Goal: Task Accomplishment & Management: Complete application form

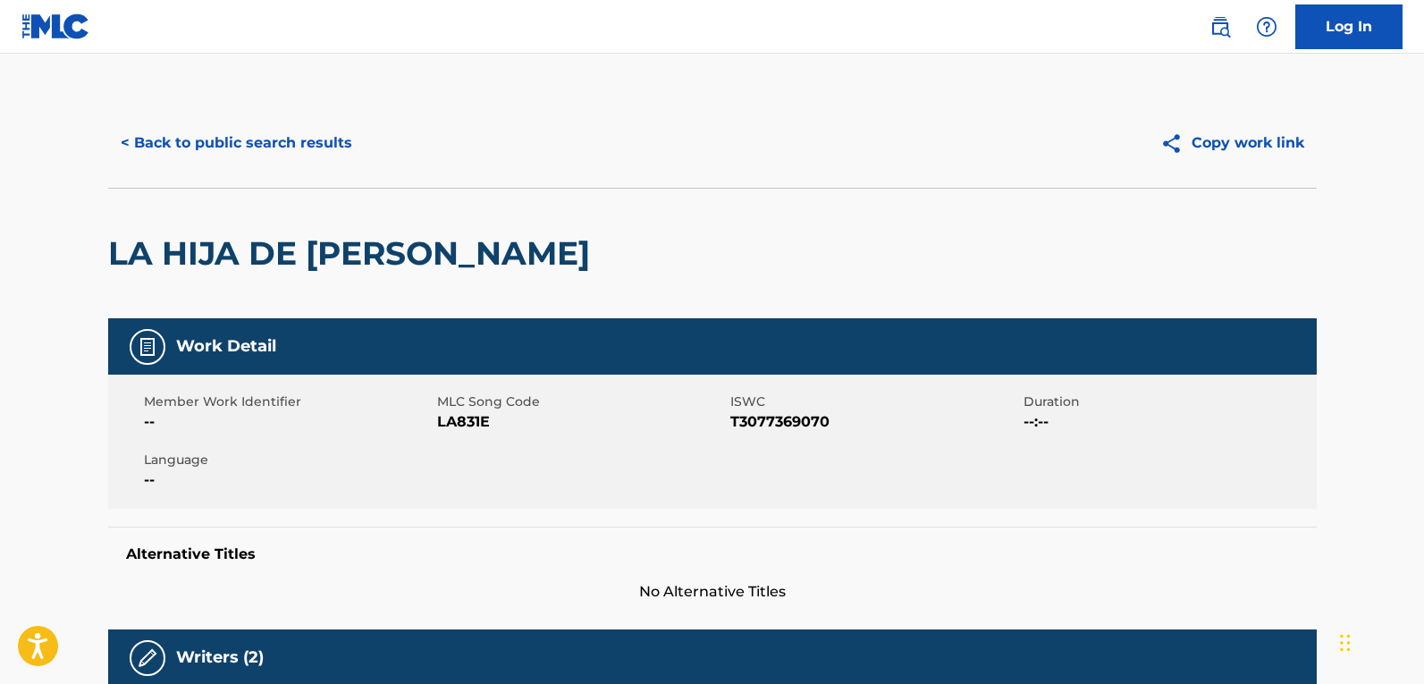
click at [232, 136] on button "< Back to public search results" at bounding box center [236, 143] width 257 height 45
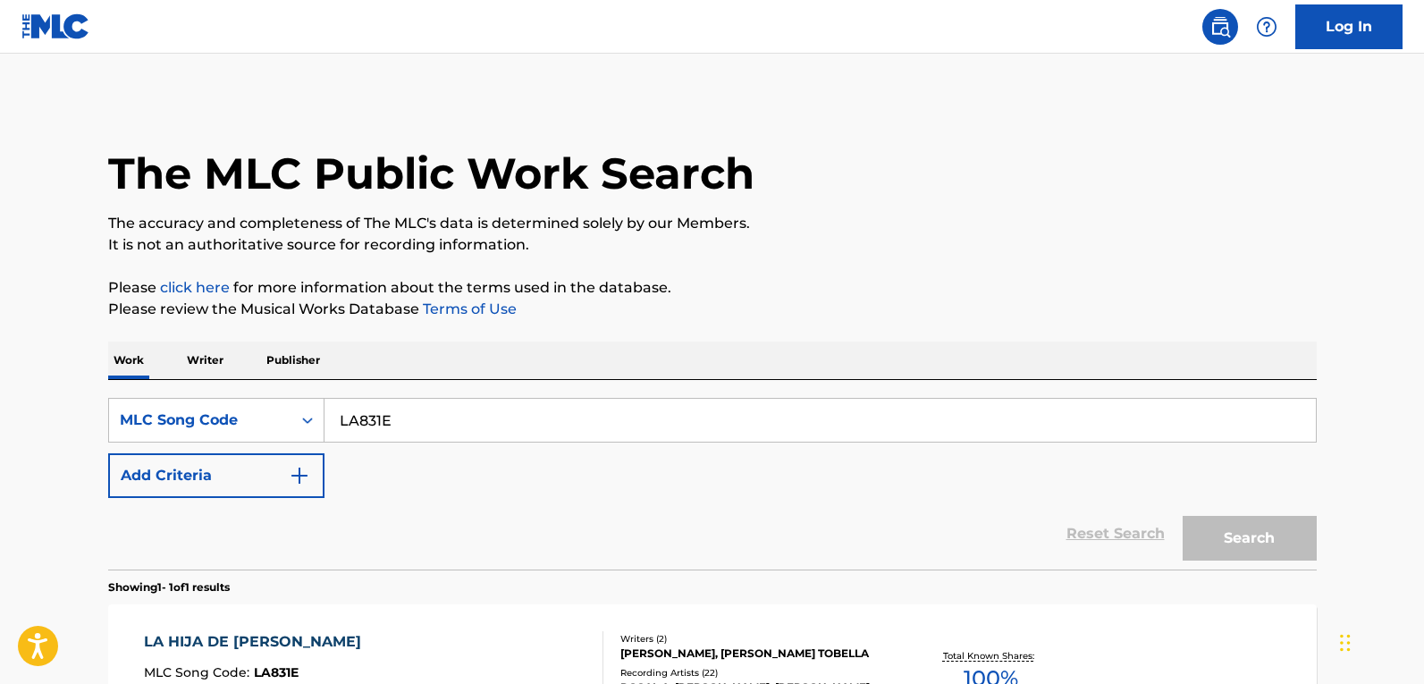
scroll to position [28, 0]
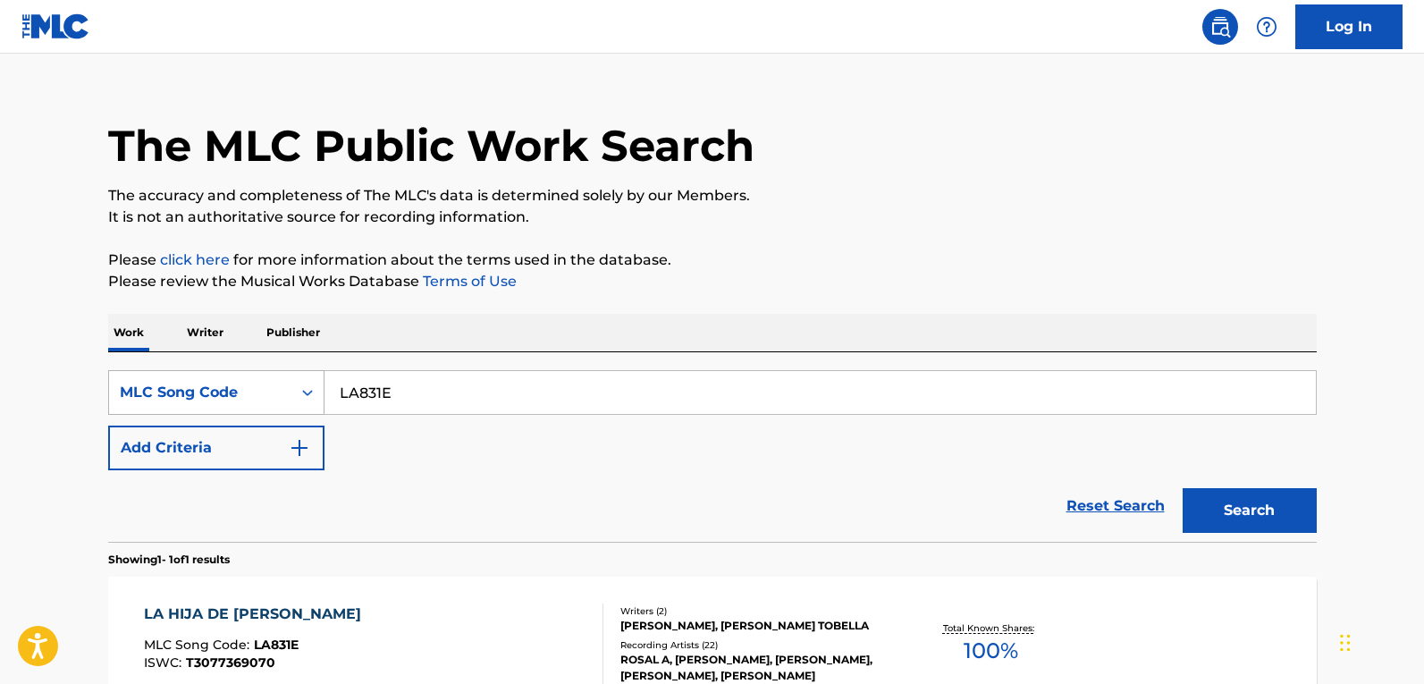
drag, startPoint x: 266, startPoint y: 393, endPoint x: 264, endPoint y: 414, distance: 20.7
click at [266, 393] on div "MLC Song Code" at bounding box center [200, 392] width 161 height 21
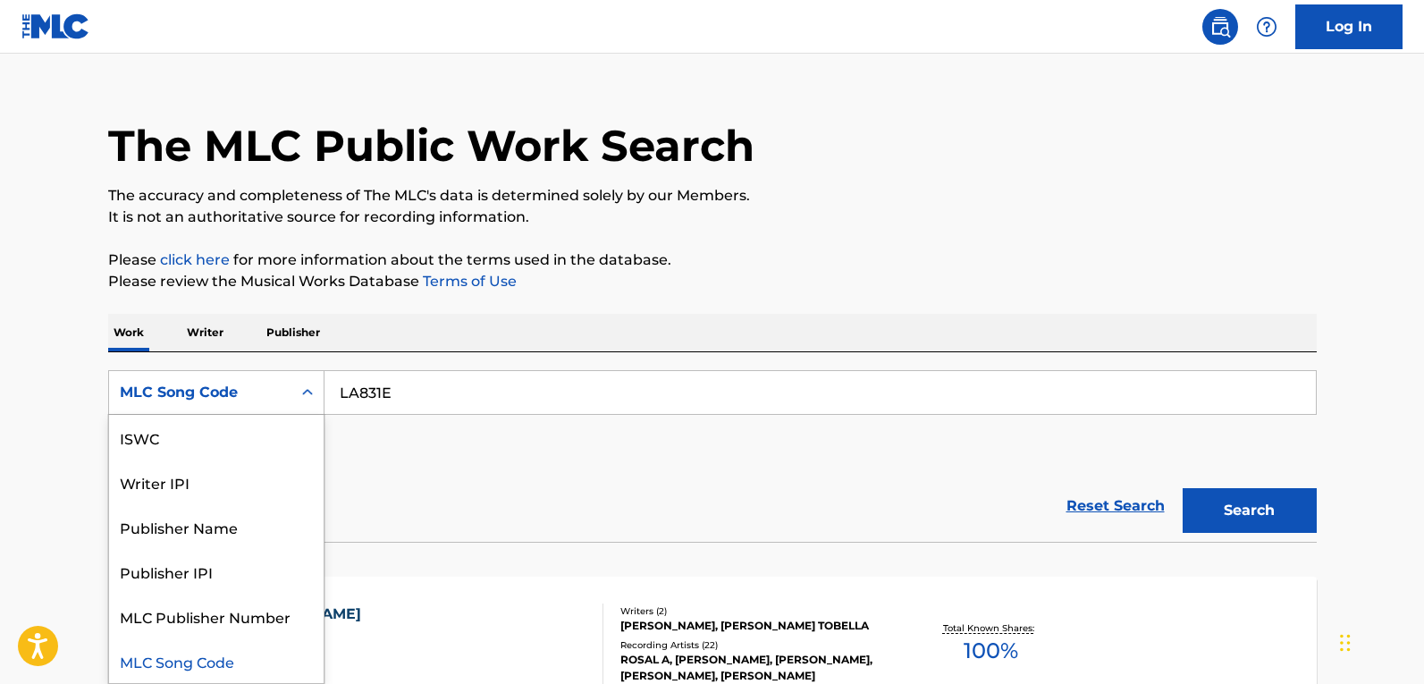
scroll to position [0, 0]
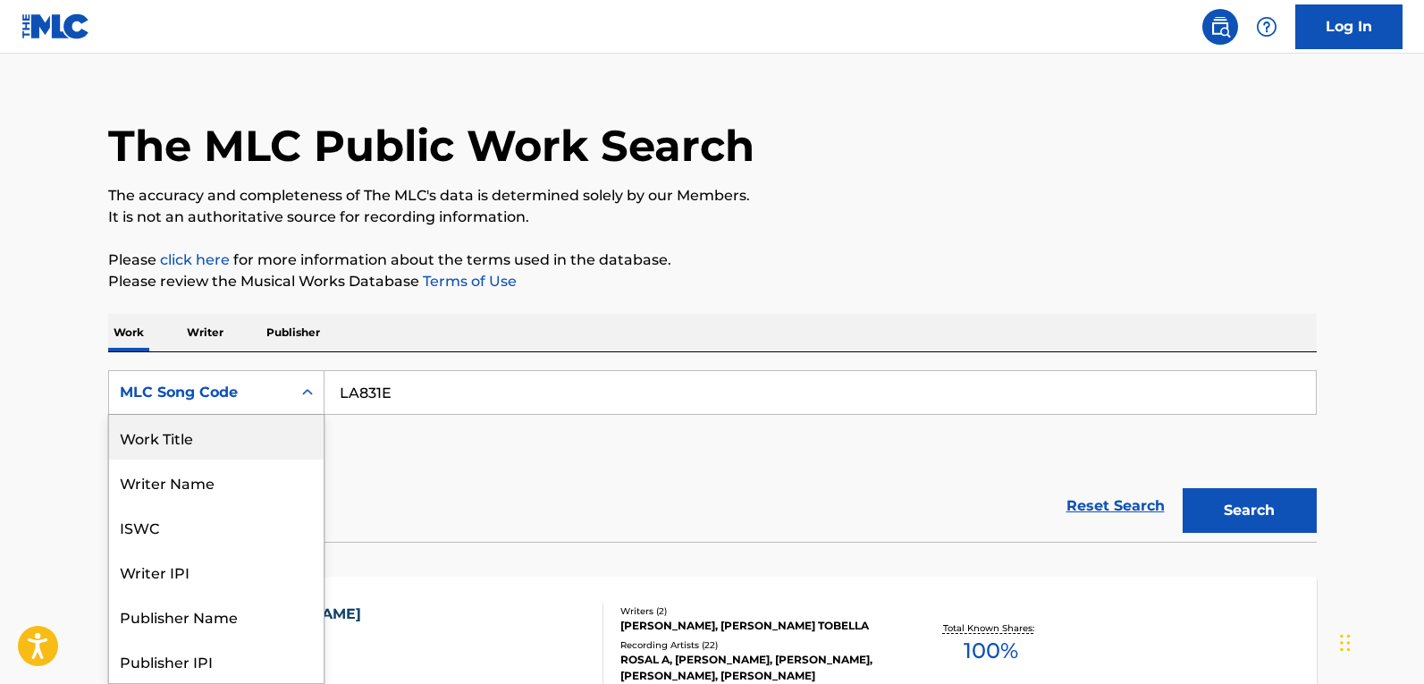
click at [256, 432] on div "Work Title" at bounding box center [216, 437] width 215 height 45
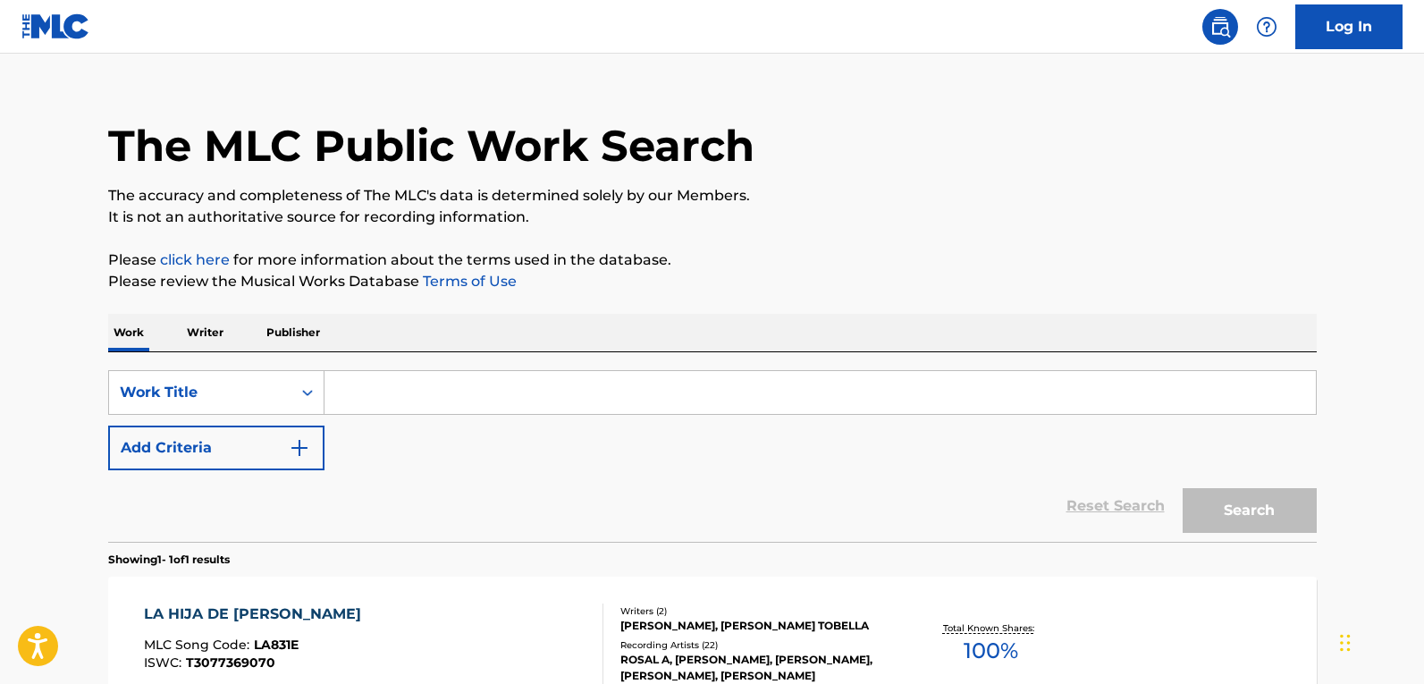
click at [420, 404] on input "Search Form" at bounding box center [819, 392] width 991 height 43
paste input "The Remedy For A Broken Heart"
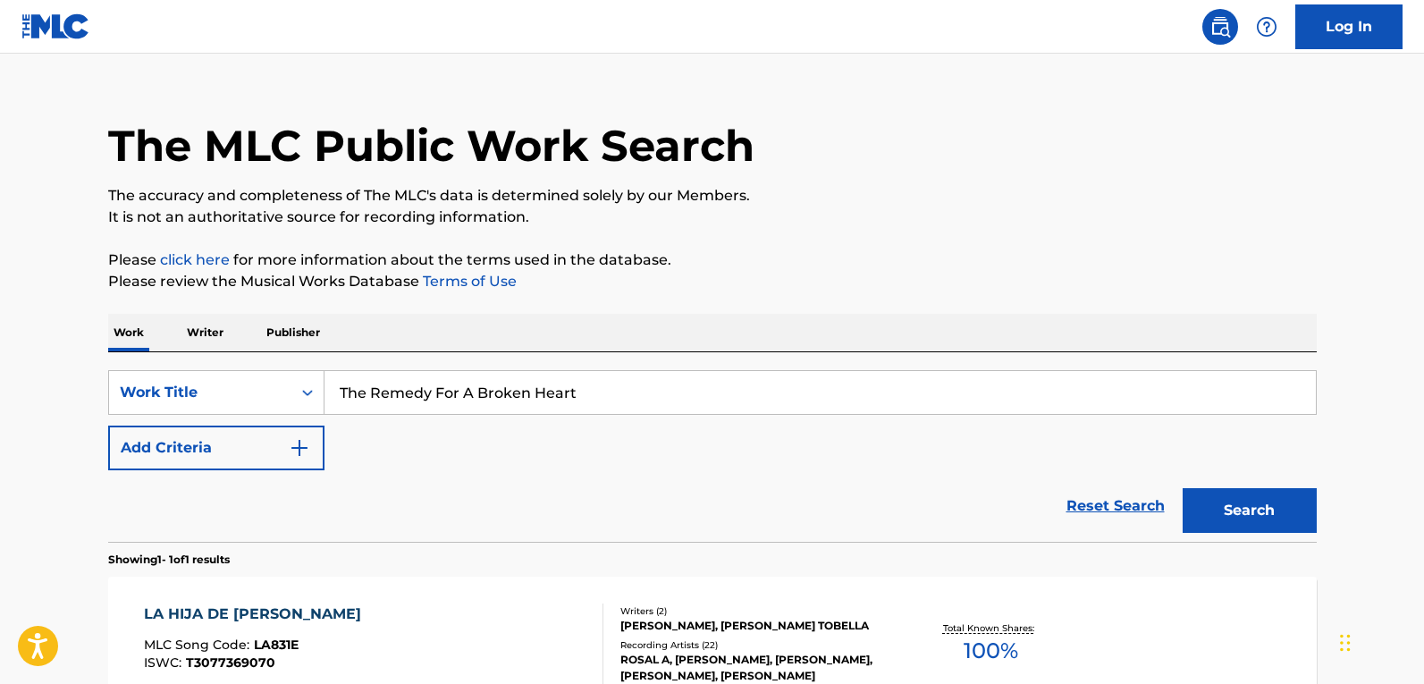
type input "The Remedy For A Broken Heart"
click at [265, 459] on button "Add Criteria" at bounding box center [216, 448] width 216 height 45
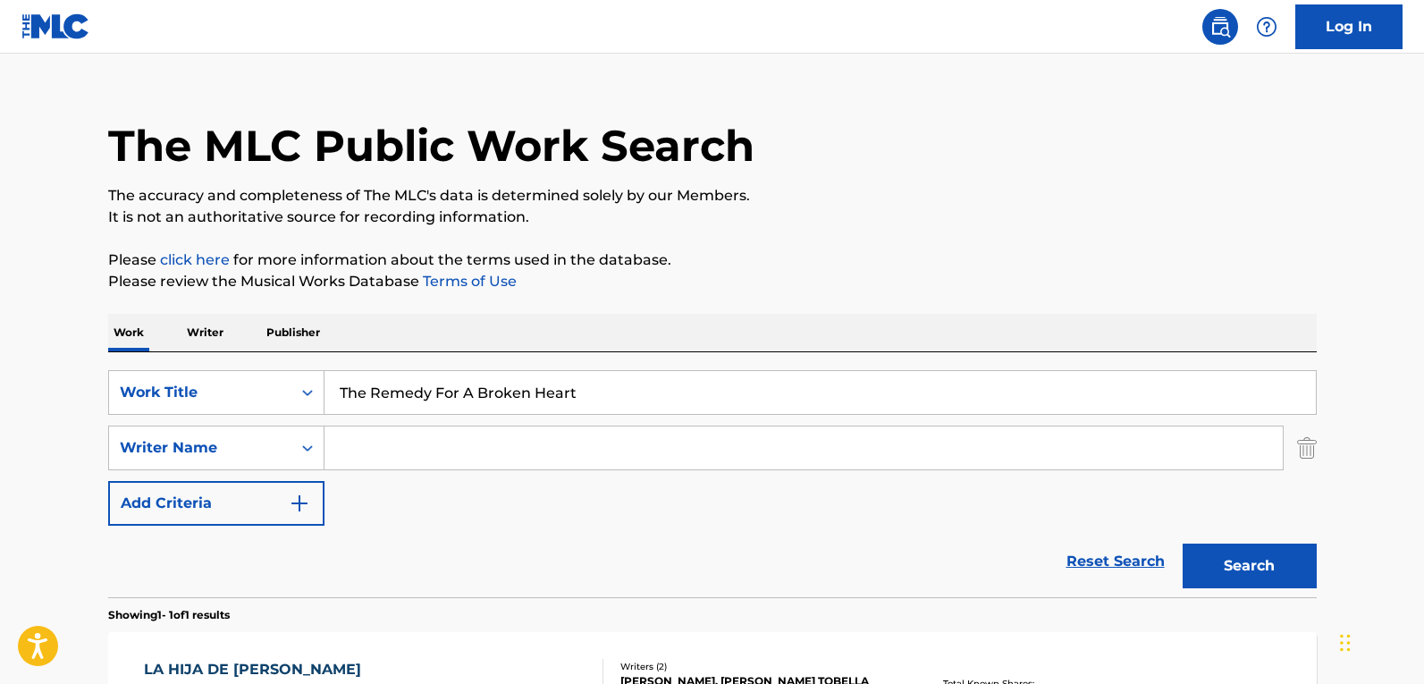
click at [356, 434] on input "Search Form" at bounding box center [803, 447] width 958 height 43
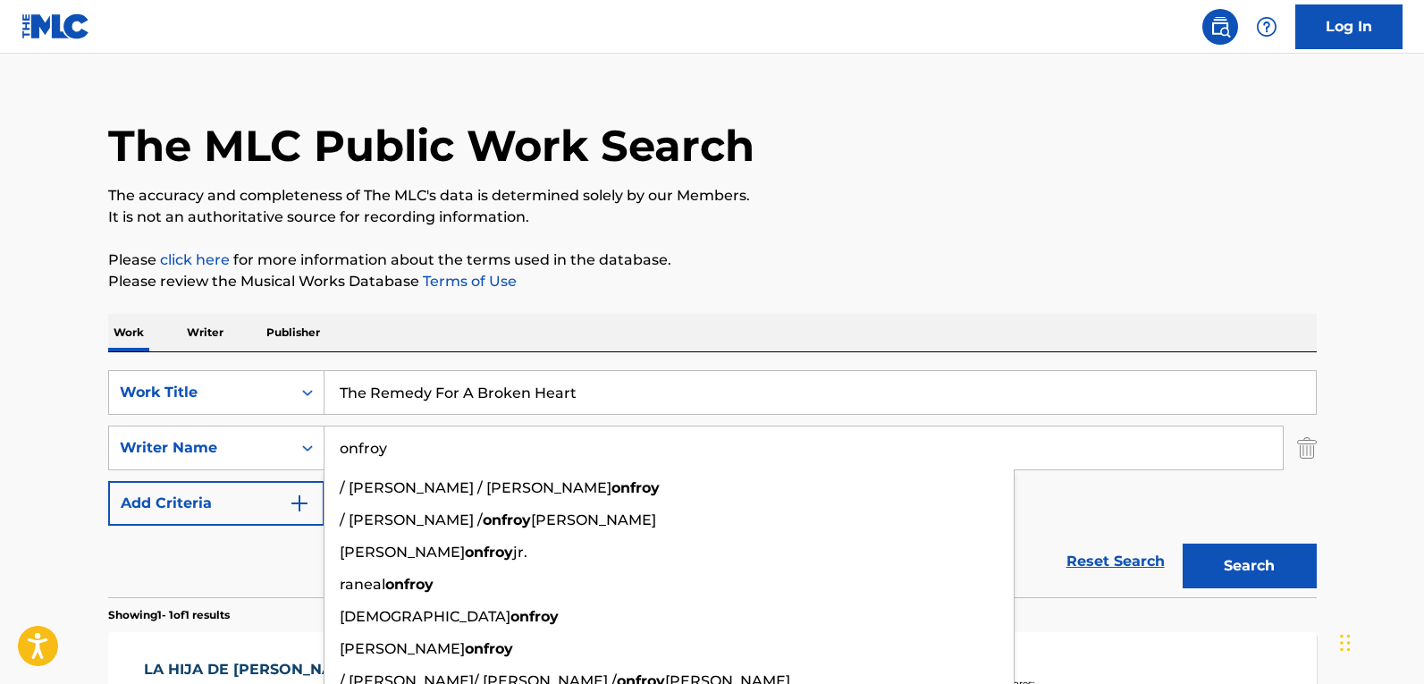
type input "onfroy"
click at [1183, 544] on button "Search" at bounding box center [1250, 566] width 134 height 45
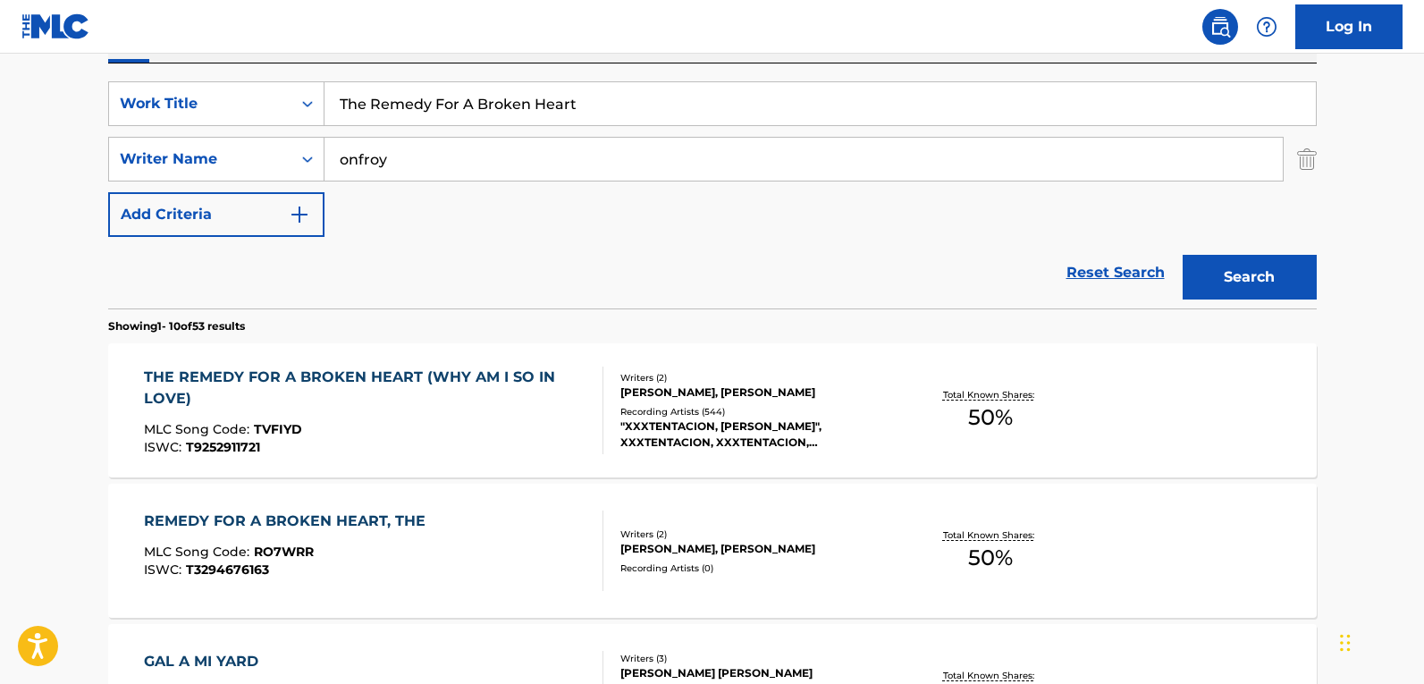
scroll to position [385, 0]
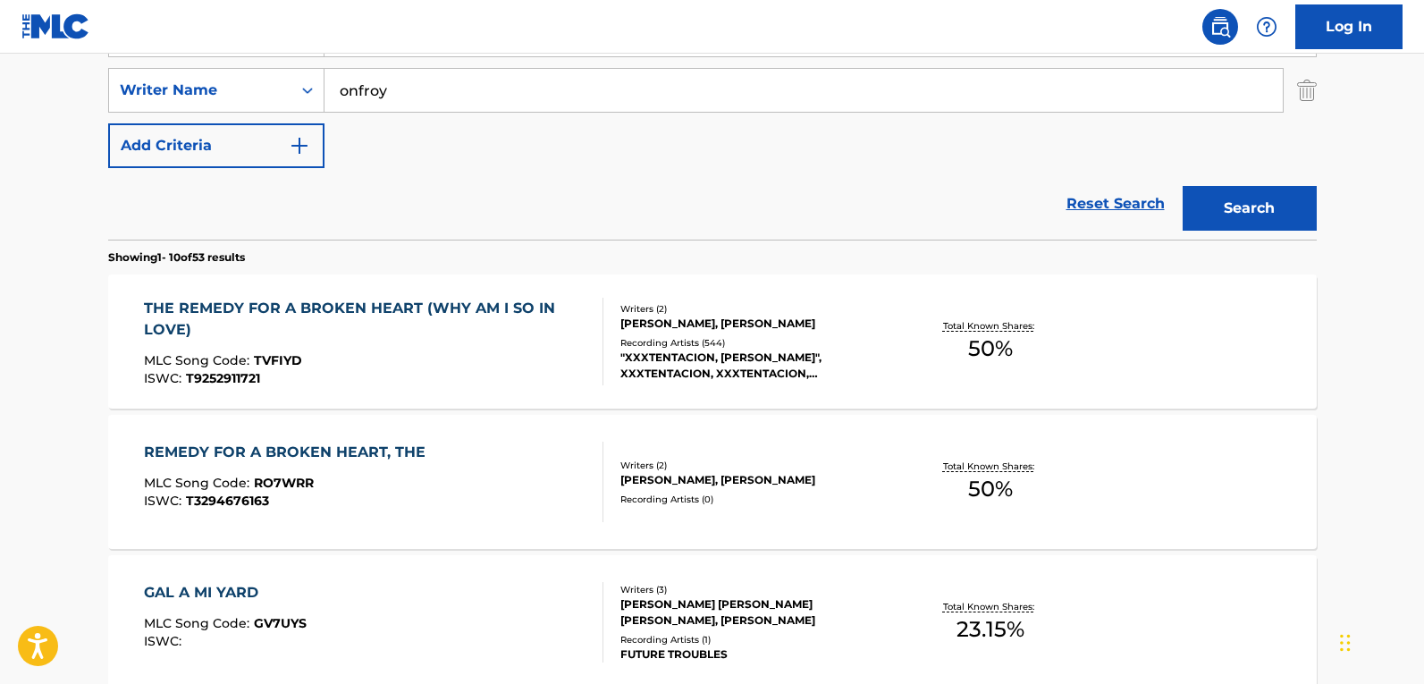
click at [519, 360] on div "MLC Song Code : TVFIYD" at bounding box center [366, 363] width 444 height 18
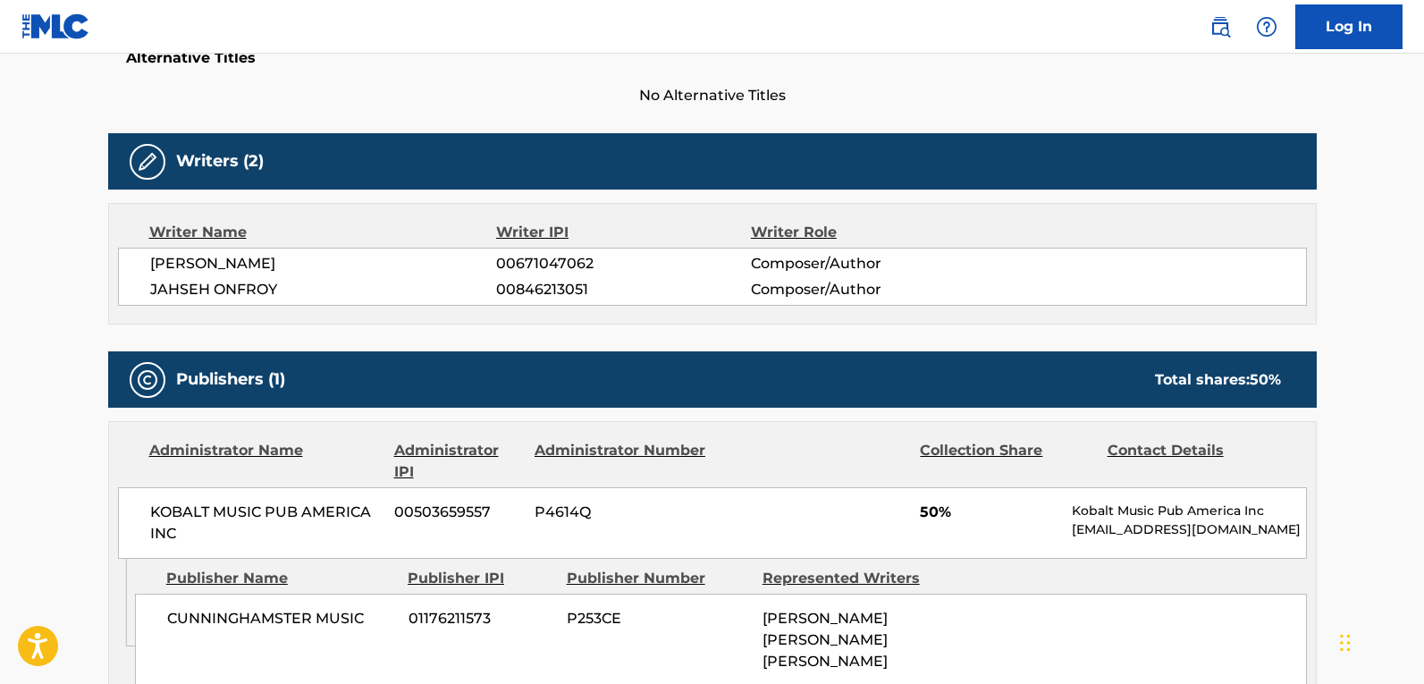
scroll to position [179, 0]
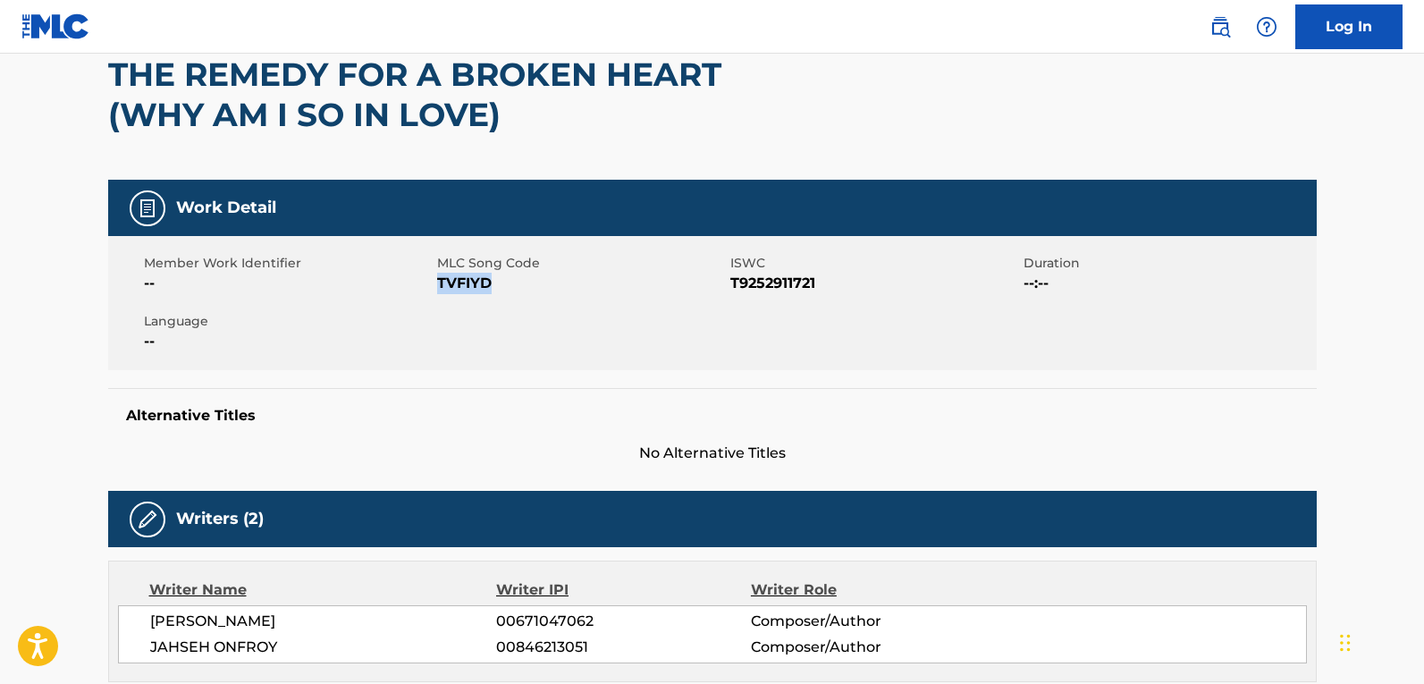
drag, startPoint x: 499, startPoint y: 290, endPoint x: 438, endPoint y: 279, distance: 61.7
click at [438, 279] on span "TVFIYD" at bounding box center [581, 283] width 289 height 21
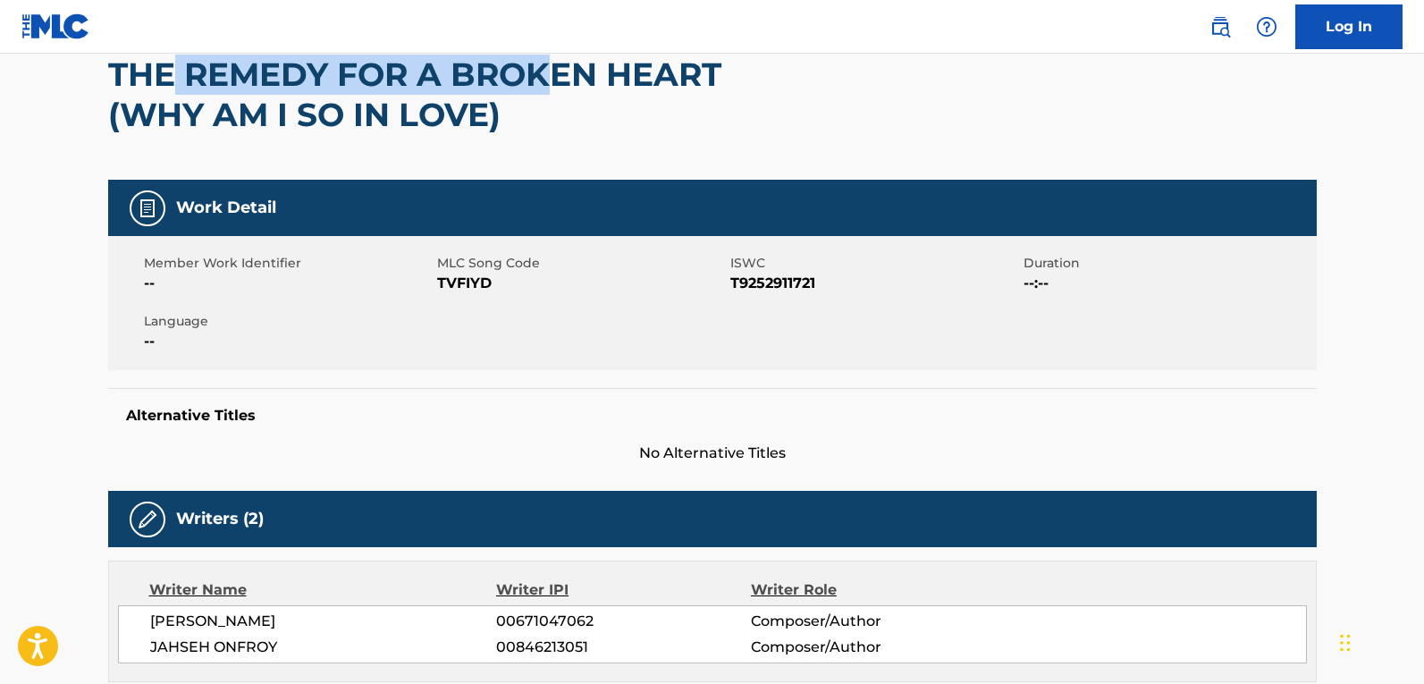
drag, startPoint x: 442, startPoint y: 97, endPoint x: 213, endPoint y: 89, distance: 229.9
click at [186, 73] on h2 "THE REMEDY FOR A BROKEN HEART (WHY AM I SO IN LOVE)" at bounding box center [470, 95] width 725 height 80
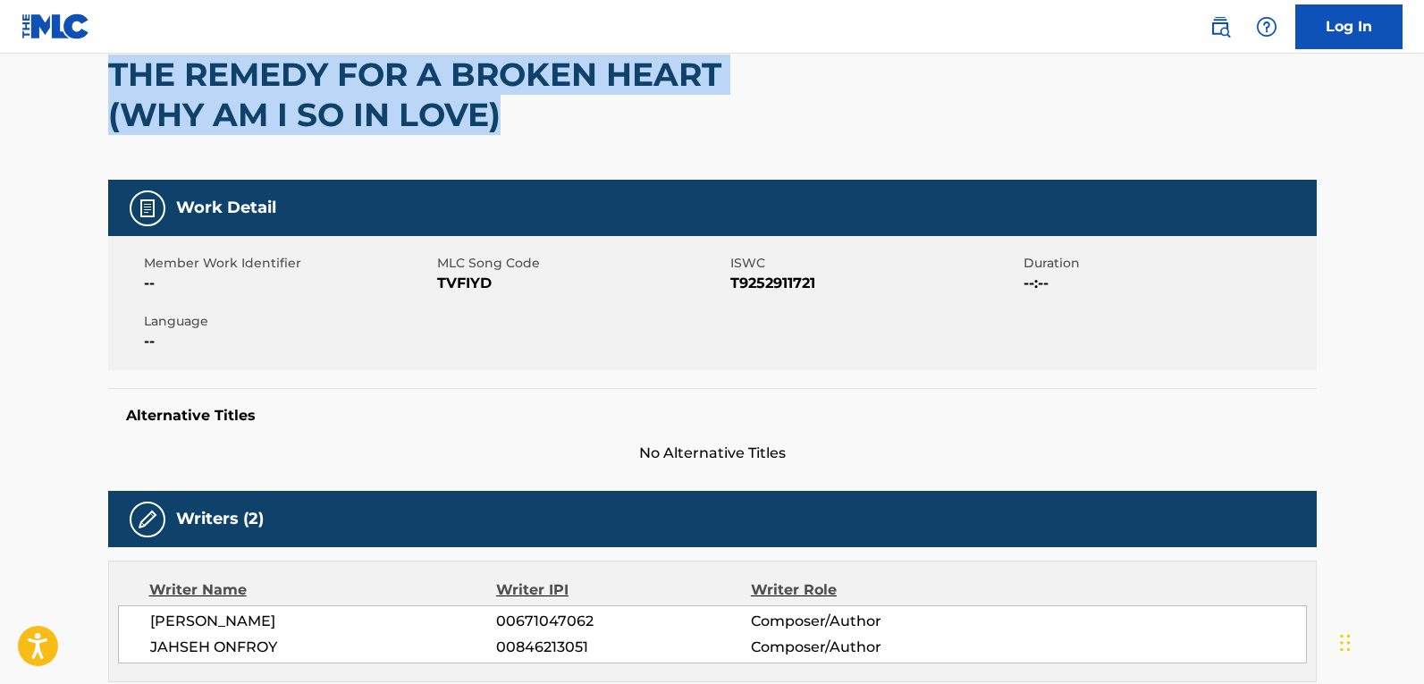
drag, startPoint x: 273, startPoint y: 115, endPoint x: 107, endPoint y: 75, distance: 170.2
click at [108, 75] on h2 "THE REMEDY FOR A BROKEN HEART (WHY AM I SO IN LOVE)" at bounding box center [470, 95] width 725 height 80
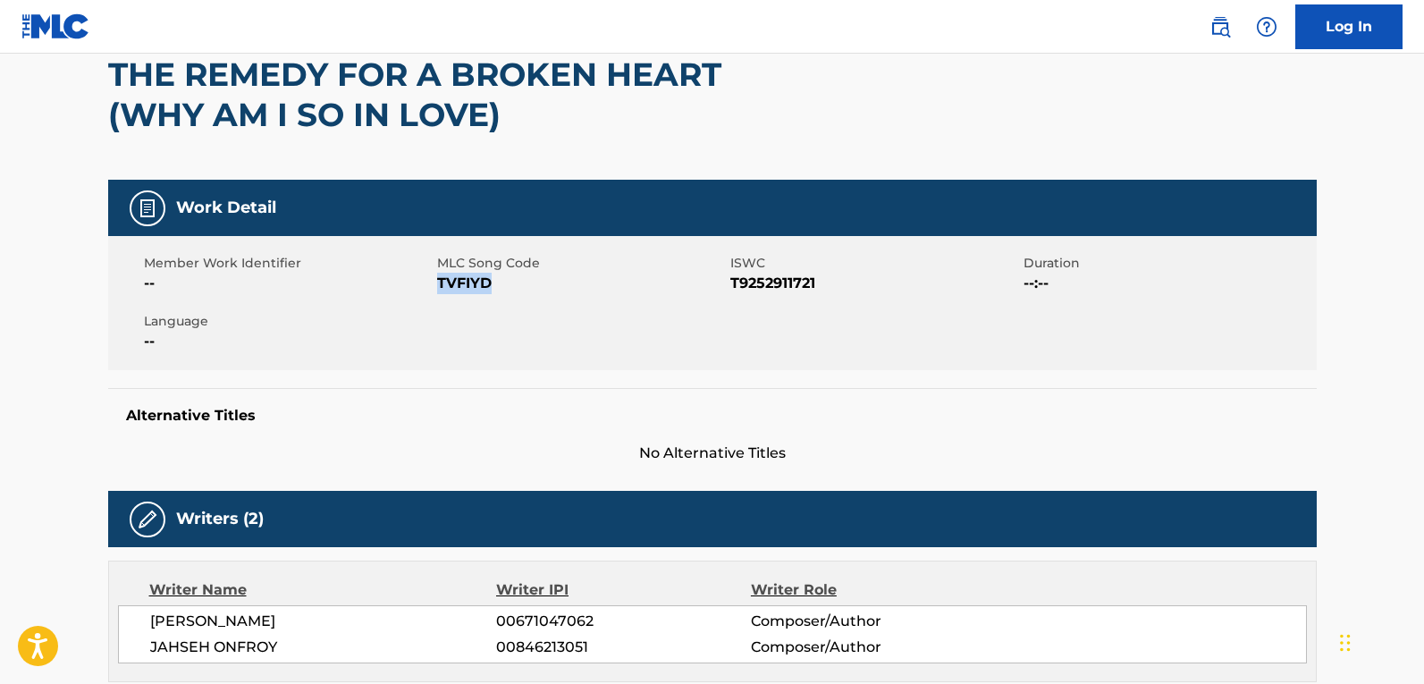
drag, startPoint x: 475, startPoint y: 291, endPoint x: 439, endPoint y: 288, distance: 35.9
click at [439, 288] on span "TVFIYD" at bounding box center [581, 283] width 289 height 21
copy span "TVFIYD"
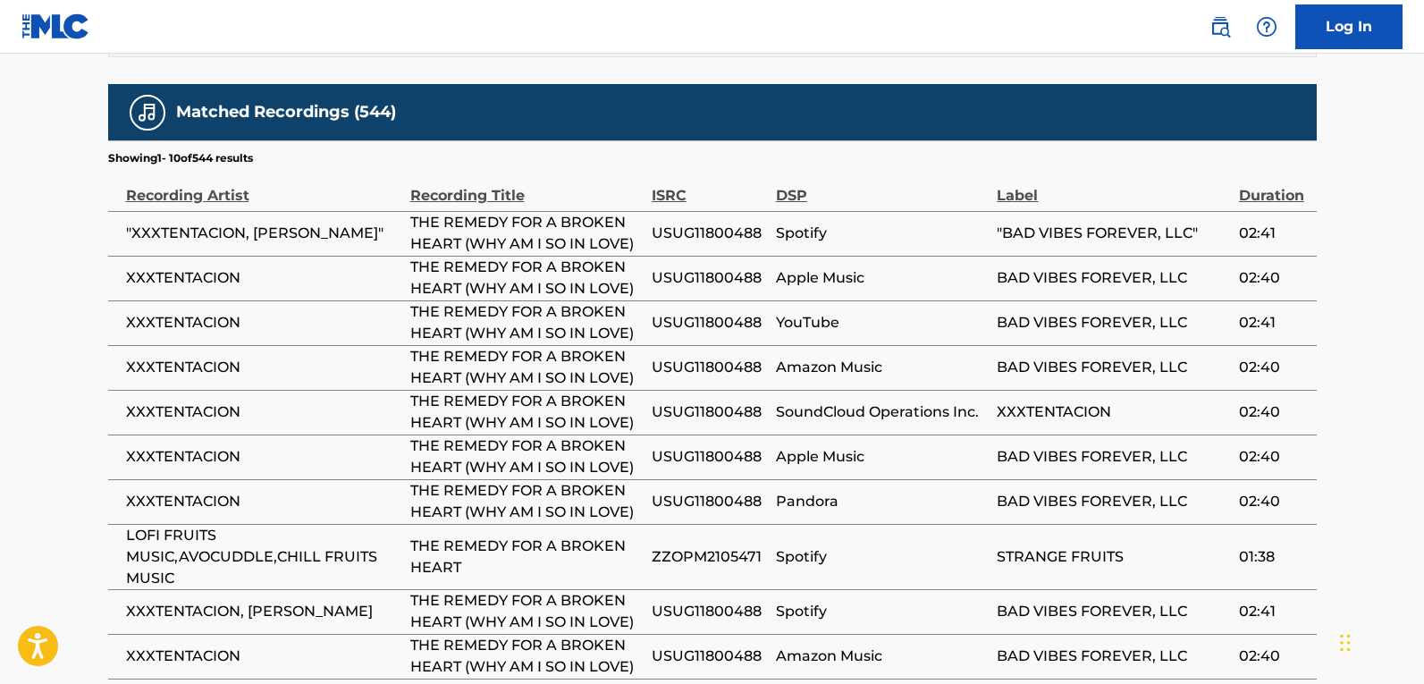
scroll to position [1251, 0]
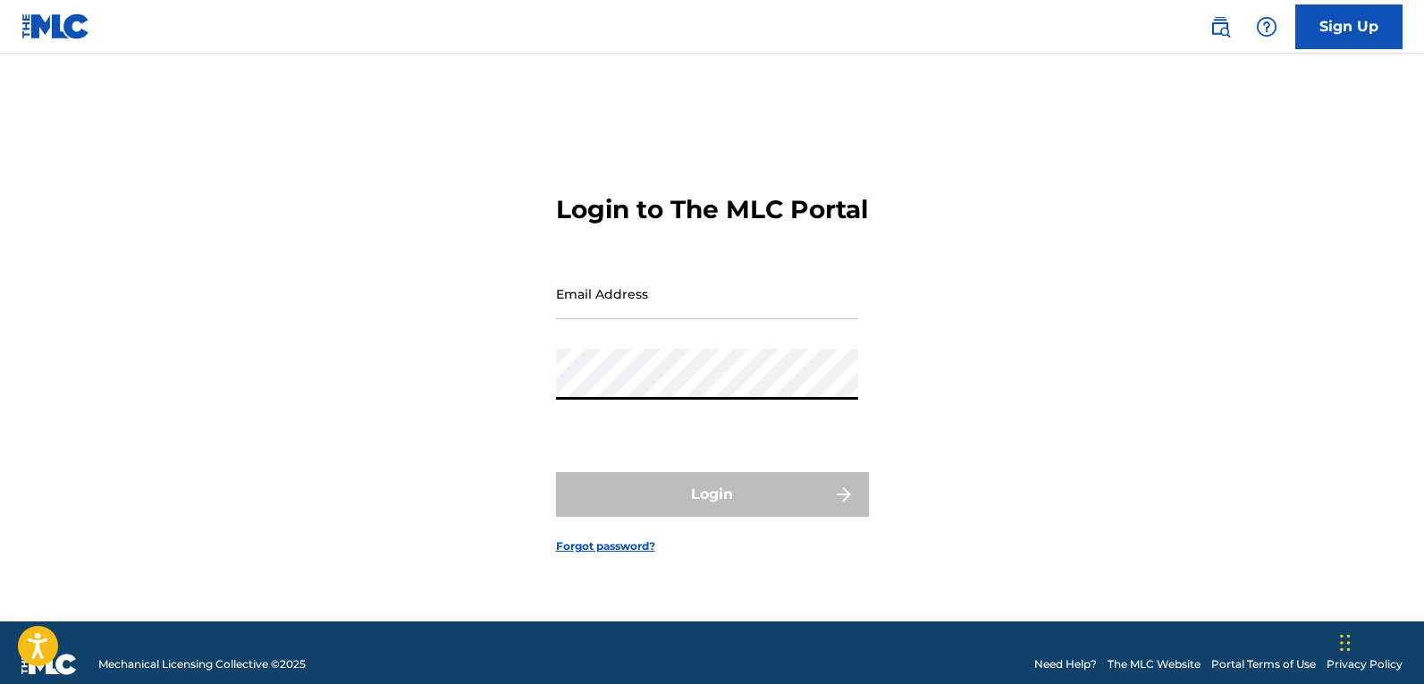
type input "[PERSON_NAME][EMAIL_ADDRESS][DOMAIN_NAME]"
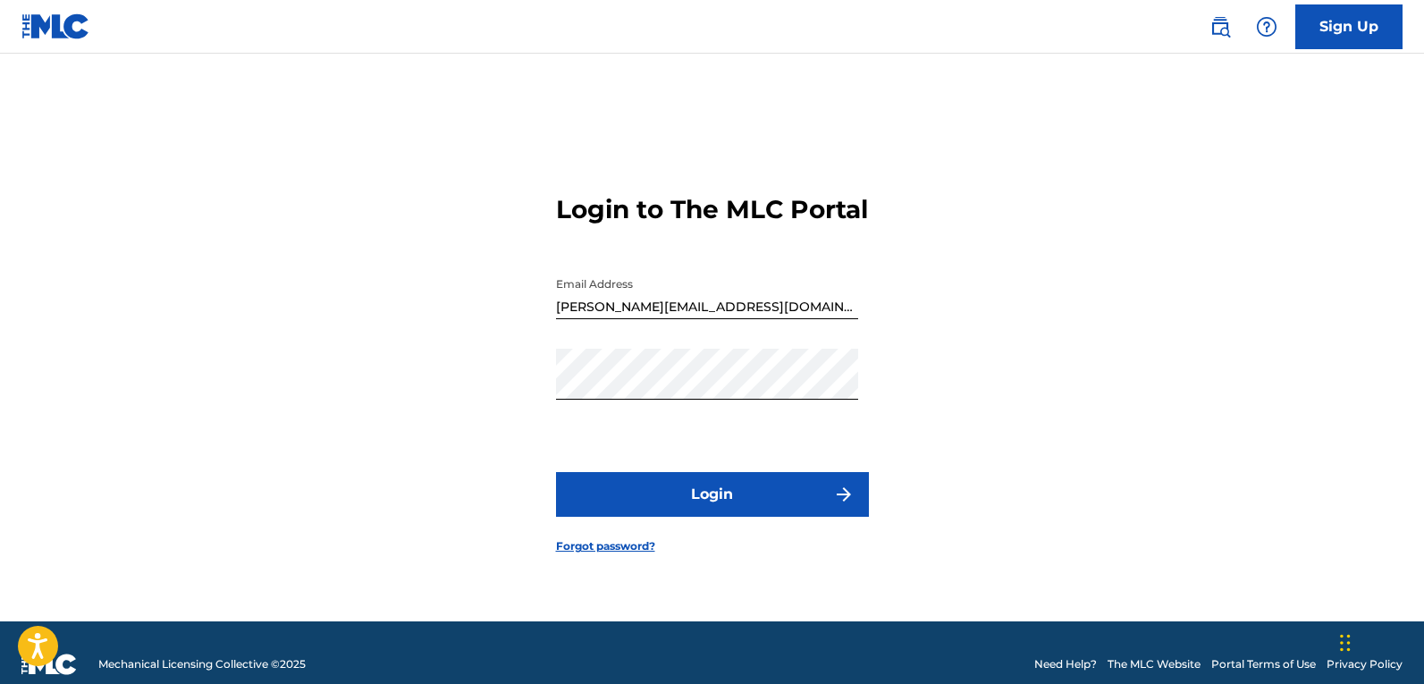
click at [700, 504] on button "Login" at bounding box center [712, 494] width 313 height 45
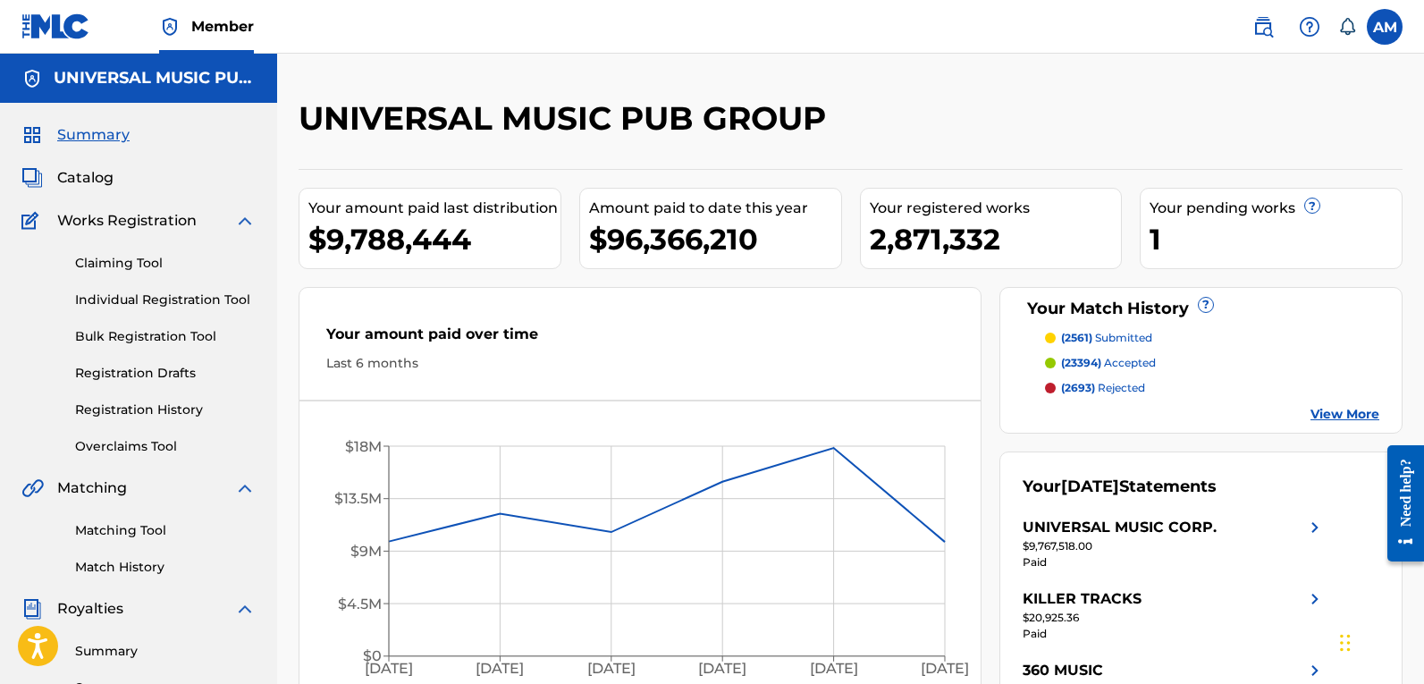
click at [98, 172] on span "Catalog" at bounding box center [85, 177] width 56 height 21
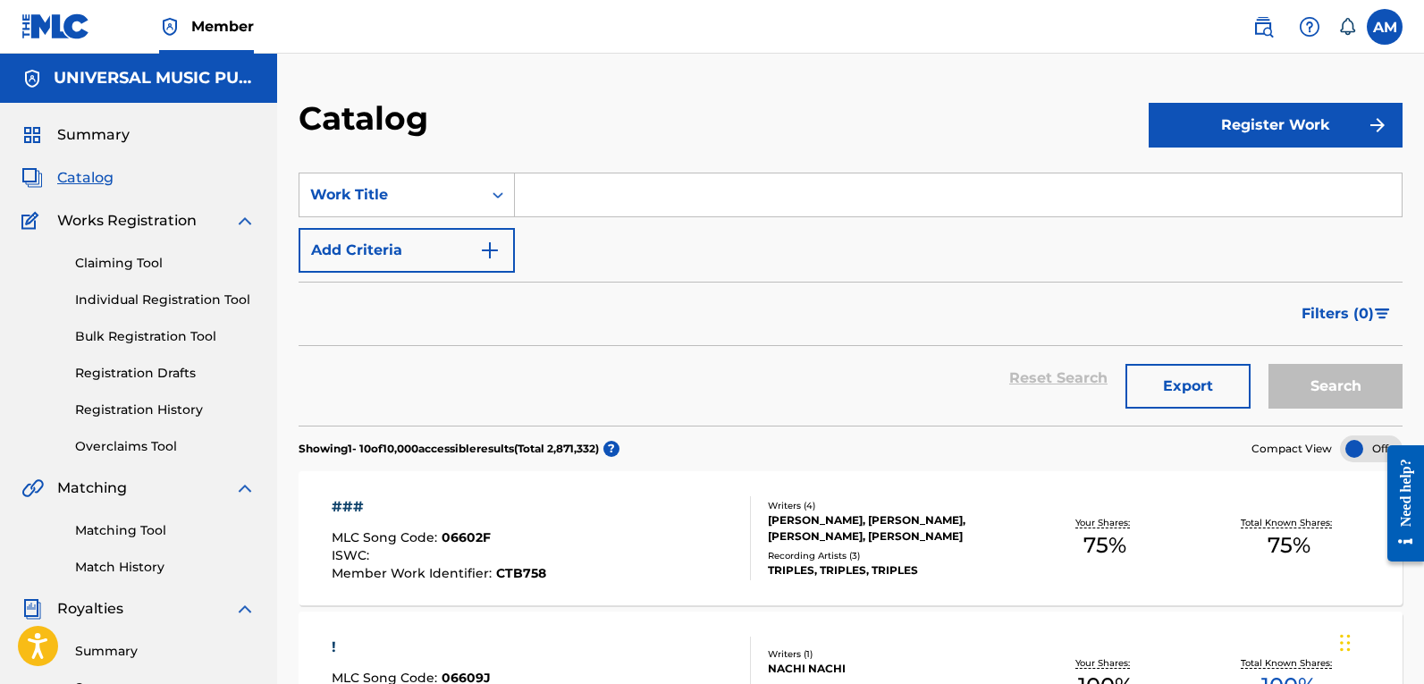
click at [159, 410] on link "Registration History" at bounding box center [165, 409] width 181 height 19
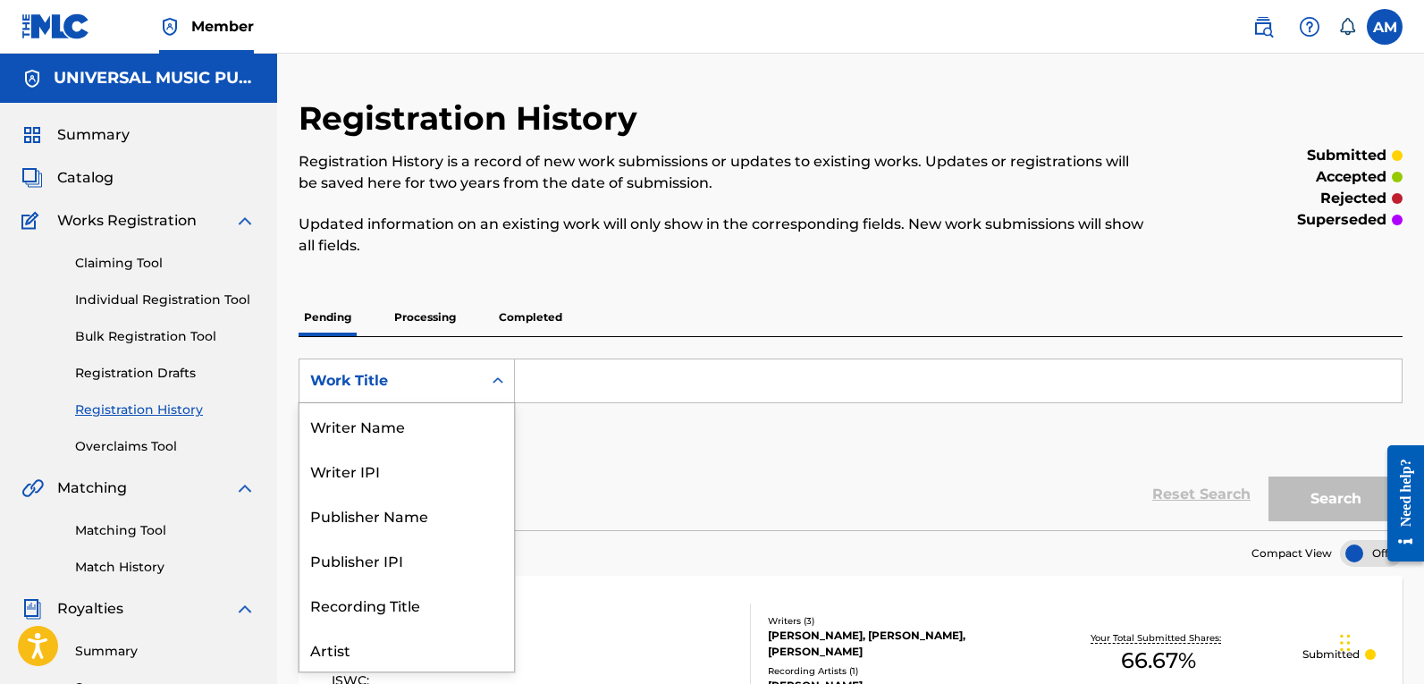
click at [459, 371] on div "Work Title" at bounding box center [390, 380] width 161 height 21
click at [411, 316] on p "Processing" at bounding box center [425, 318] width 72 height 38
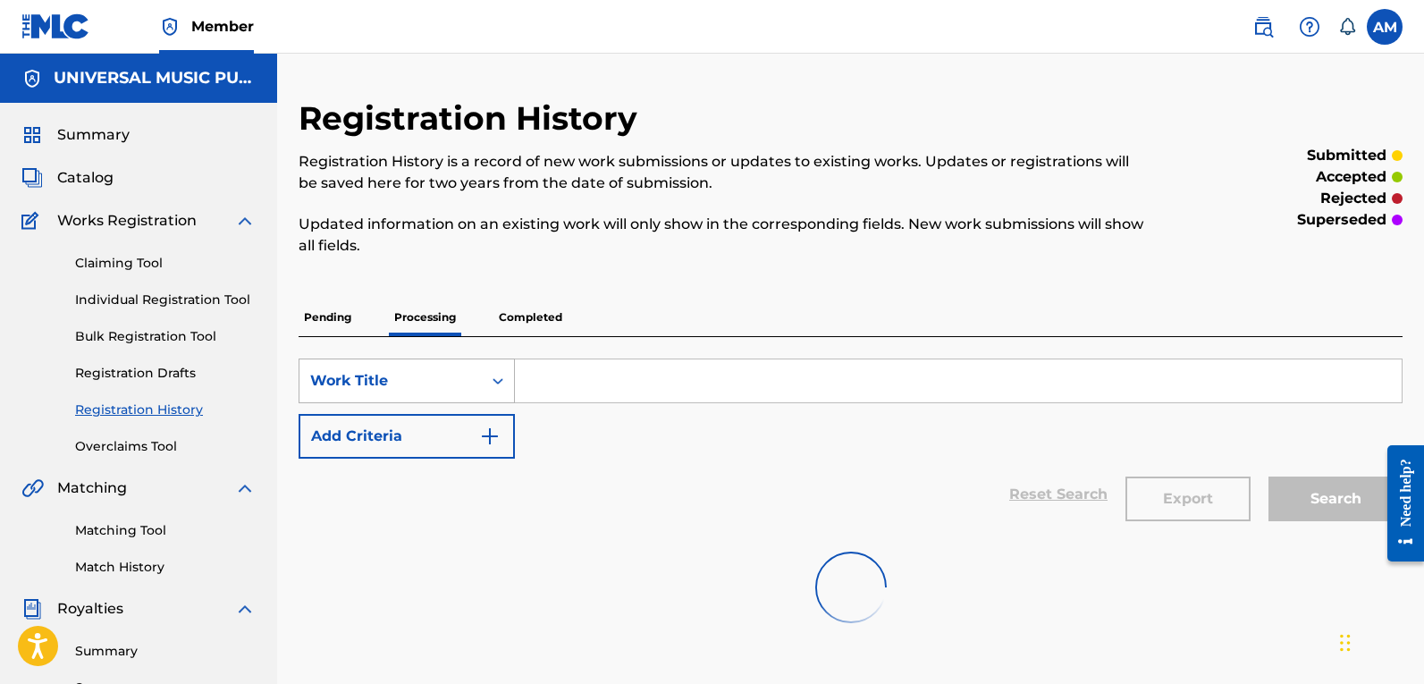
click at [460, 384] on div "Work Title" at bounding box center [390, 380] width 161 height 21
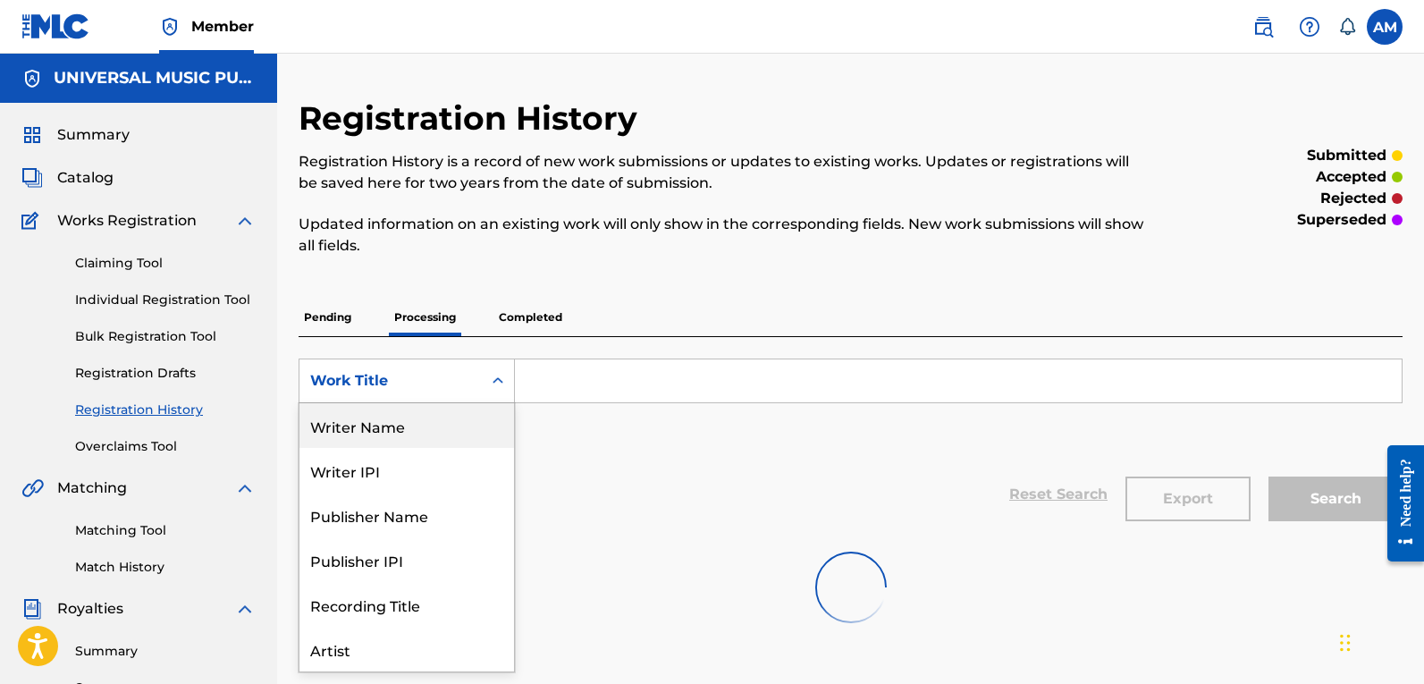
scroll to position [89, 0]
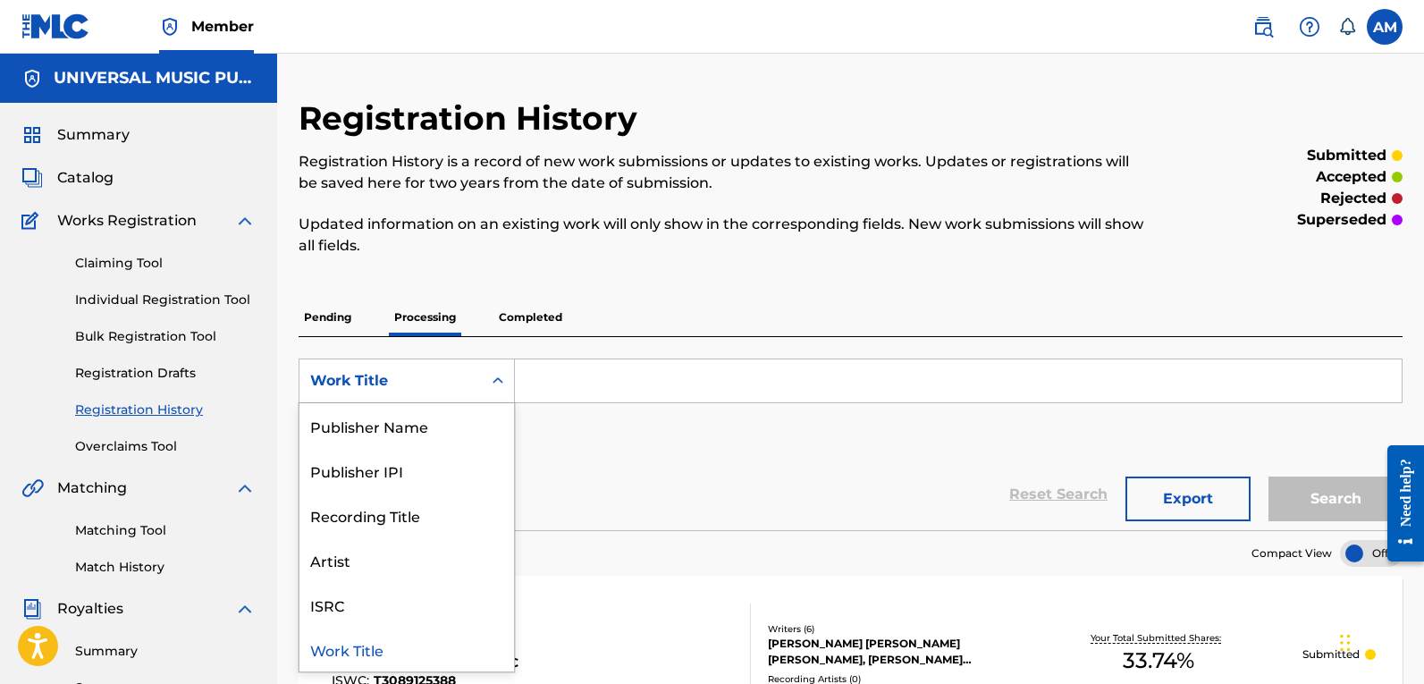
click at [436, 656] on div "Work Title" at bounding box center [406, 649] width 215 height 45
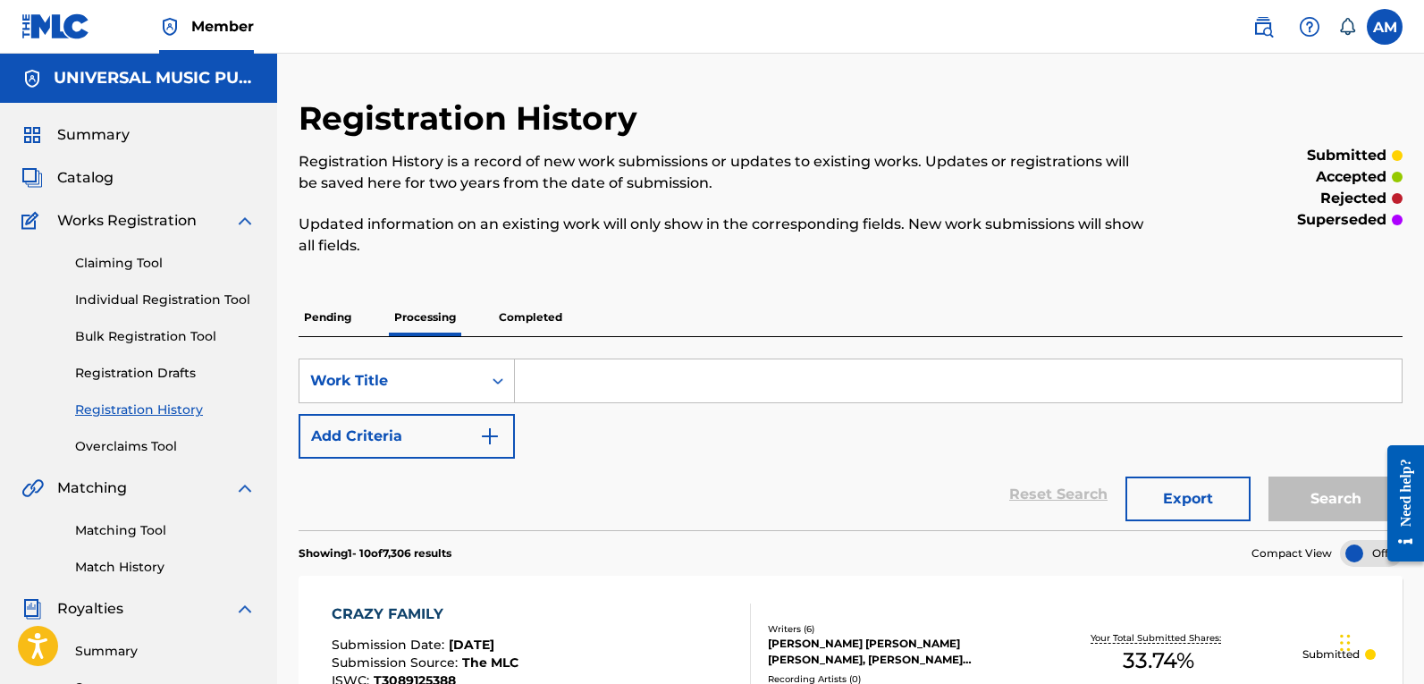
click at [588, 394] on input "Search Form" at bounding box center [958, 380] width 887 height 43
paste input "THE REMEDY FOR A BROKEN HEART (WHY AM I SO IN LOVE)"
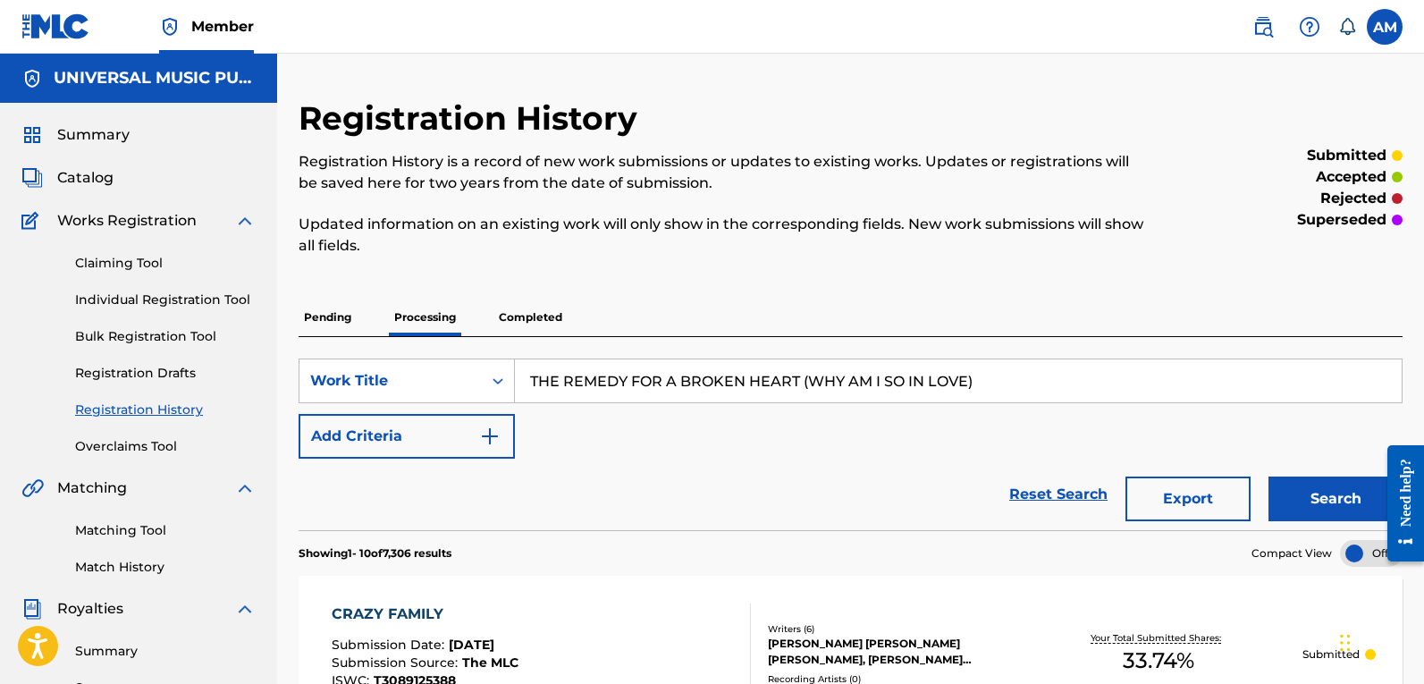
type input "THE REMEDY FOR A BROKEN HEART (WHY AM I SO IN LOVE)"
click at [1332, 488] on button "Search" at bounding box center [1335, 498] width 134 height 45
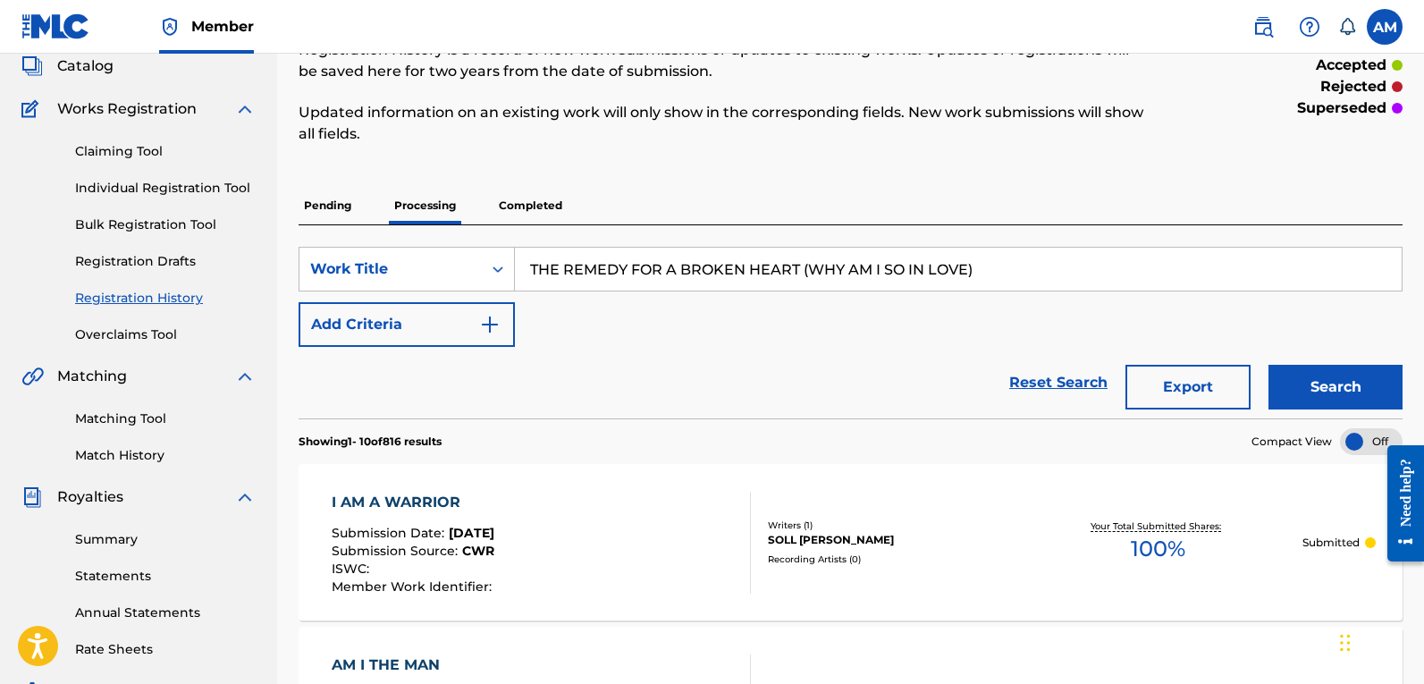
scroll to position [0, 0]
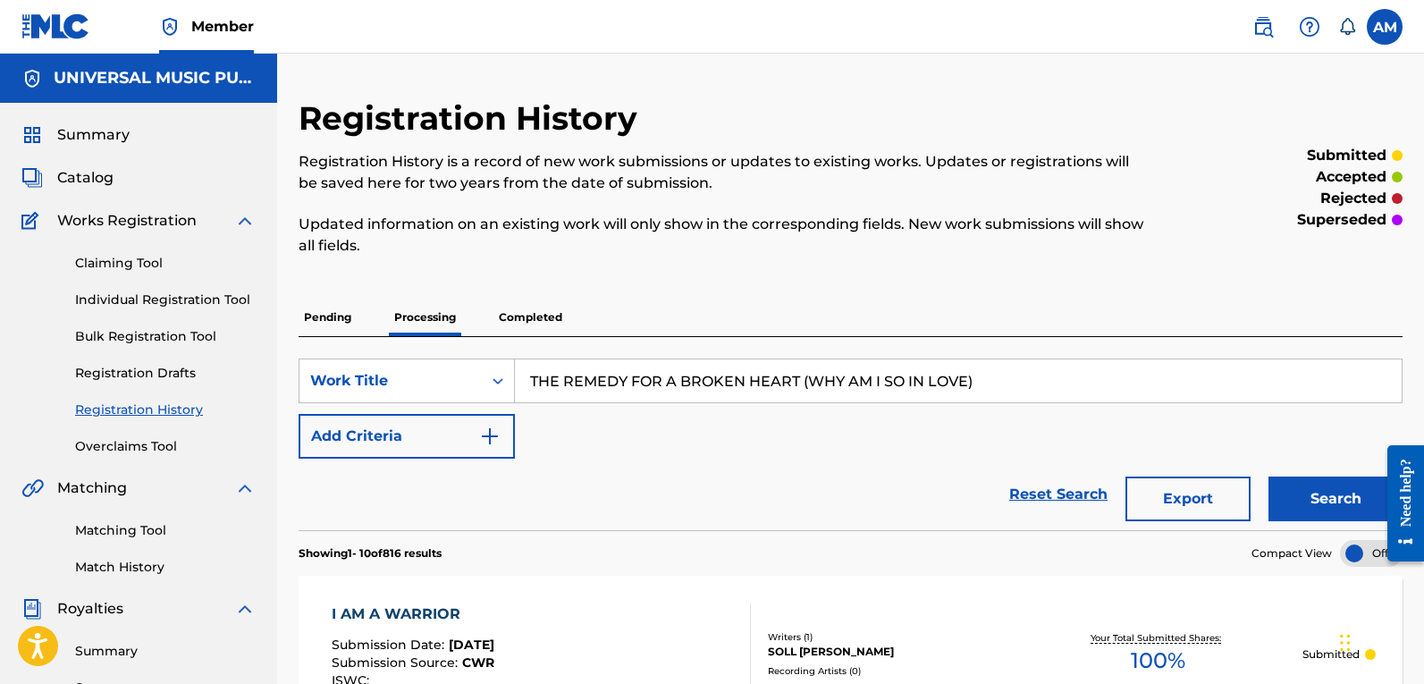
click at [543, 320] on p "Completed" at bounding box center [530, 318] width 74 height 38
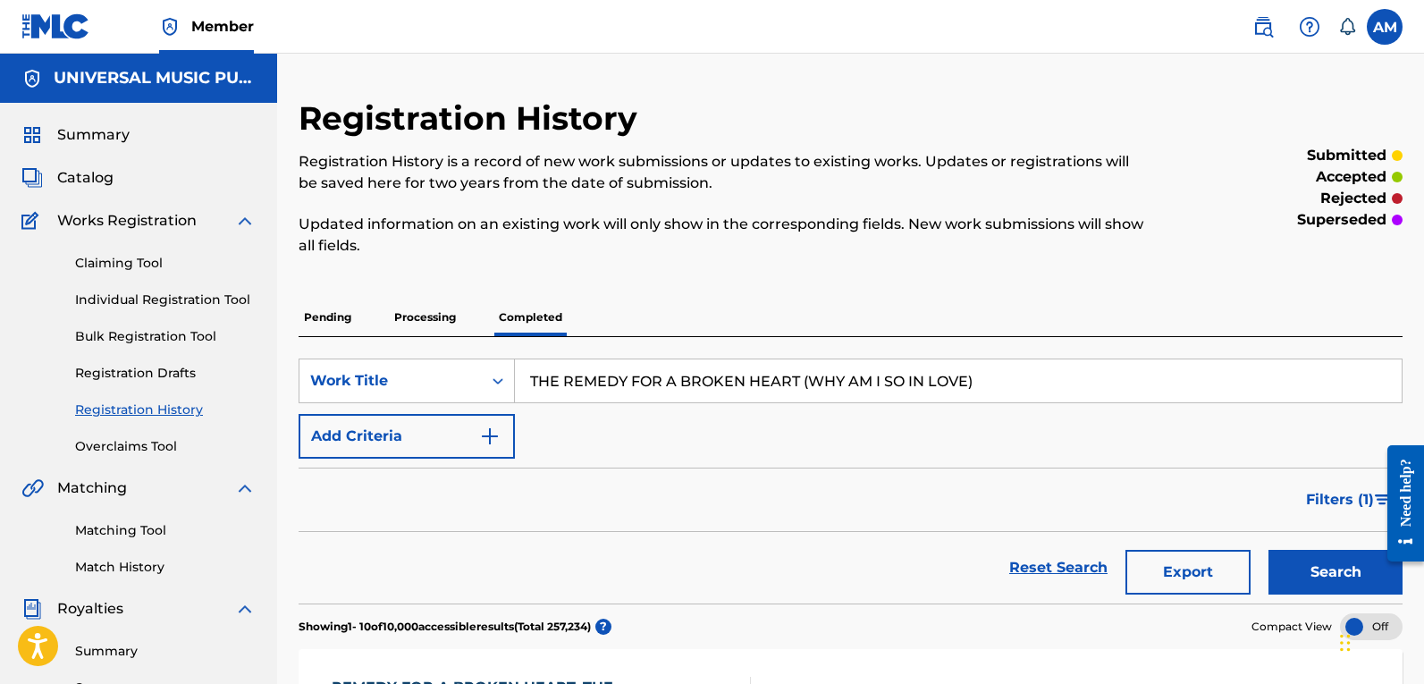
click at [333, 321] on p "Pending" at bounding box center [328, 318] width 58 height 38
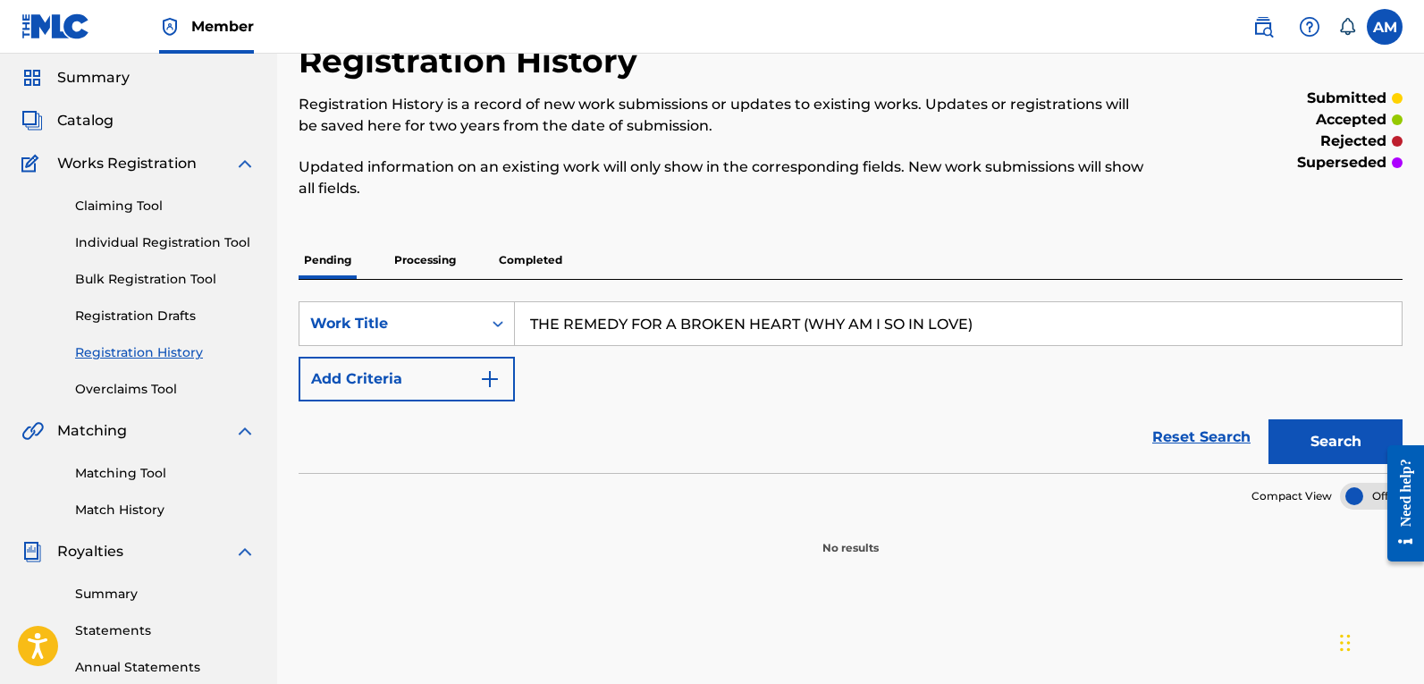
scroll to position [89, 0]
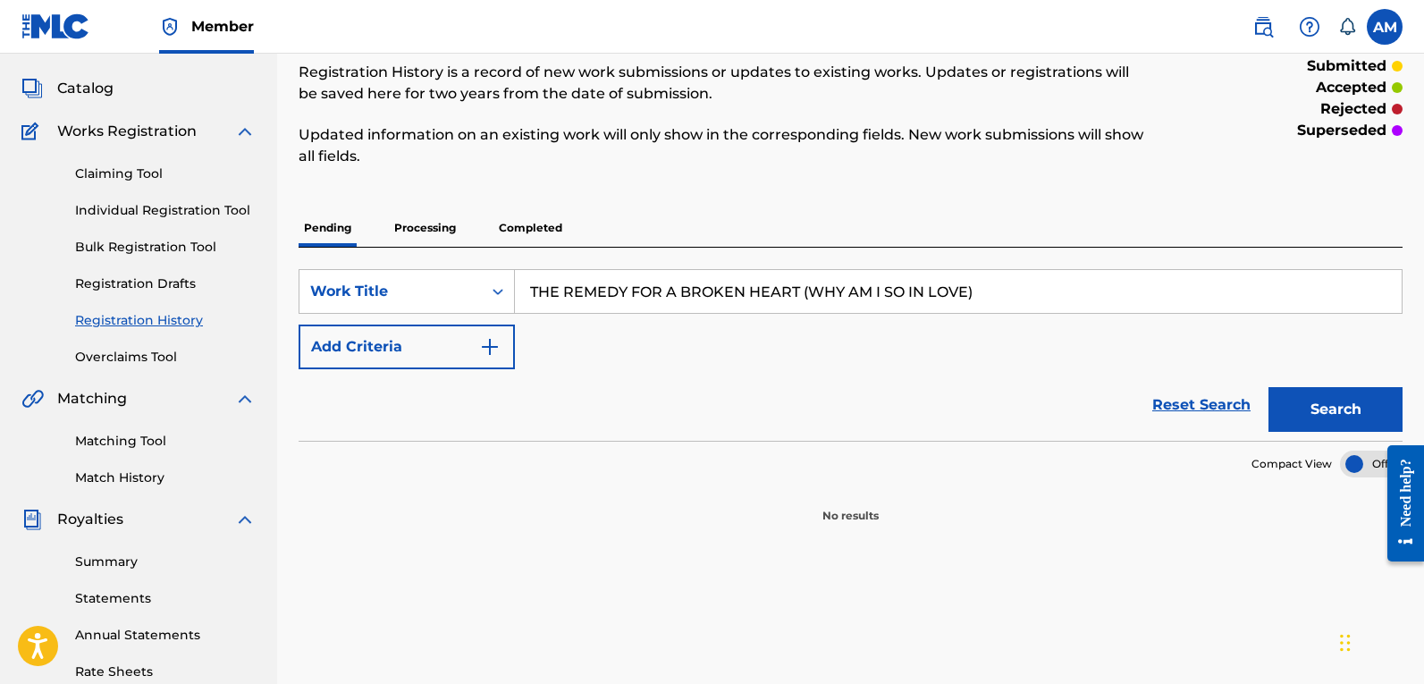
click at [433, 212] on p "Processing" at bounding box center [425, 228] width 72 height 38
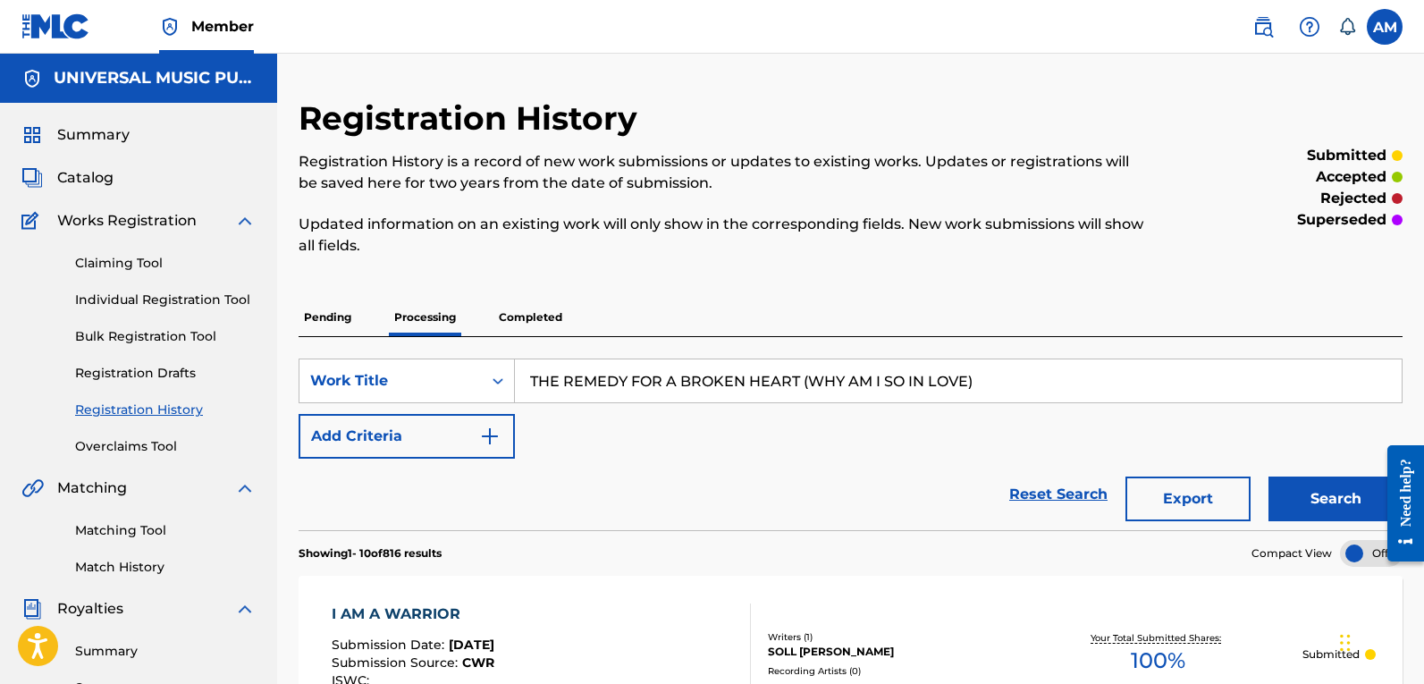
click at [122, 266] on link "Claiming Tool" at bounding box center [165, 263] width 181 height 19
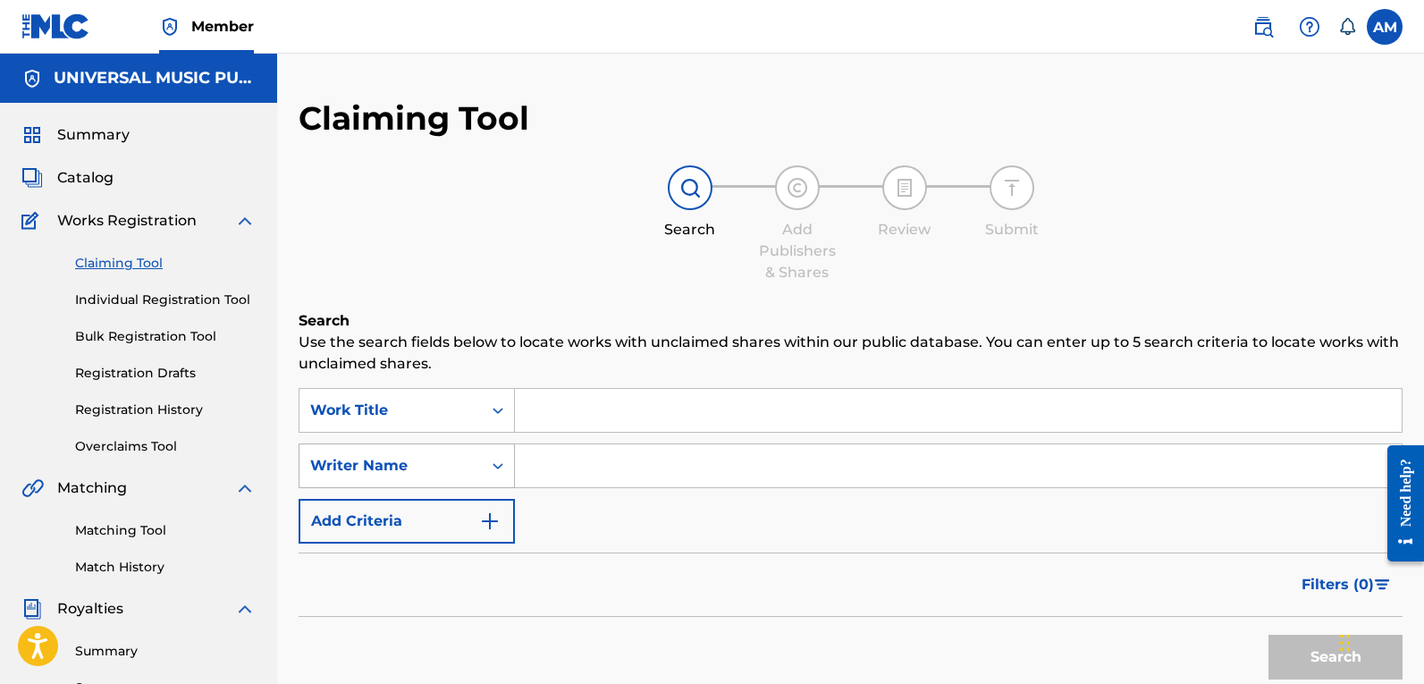
click at [437, 458] on div "Writer Name" at bounding box center [407, 465] width 216 height 45
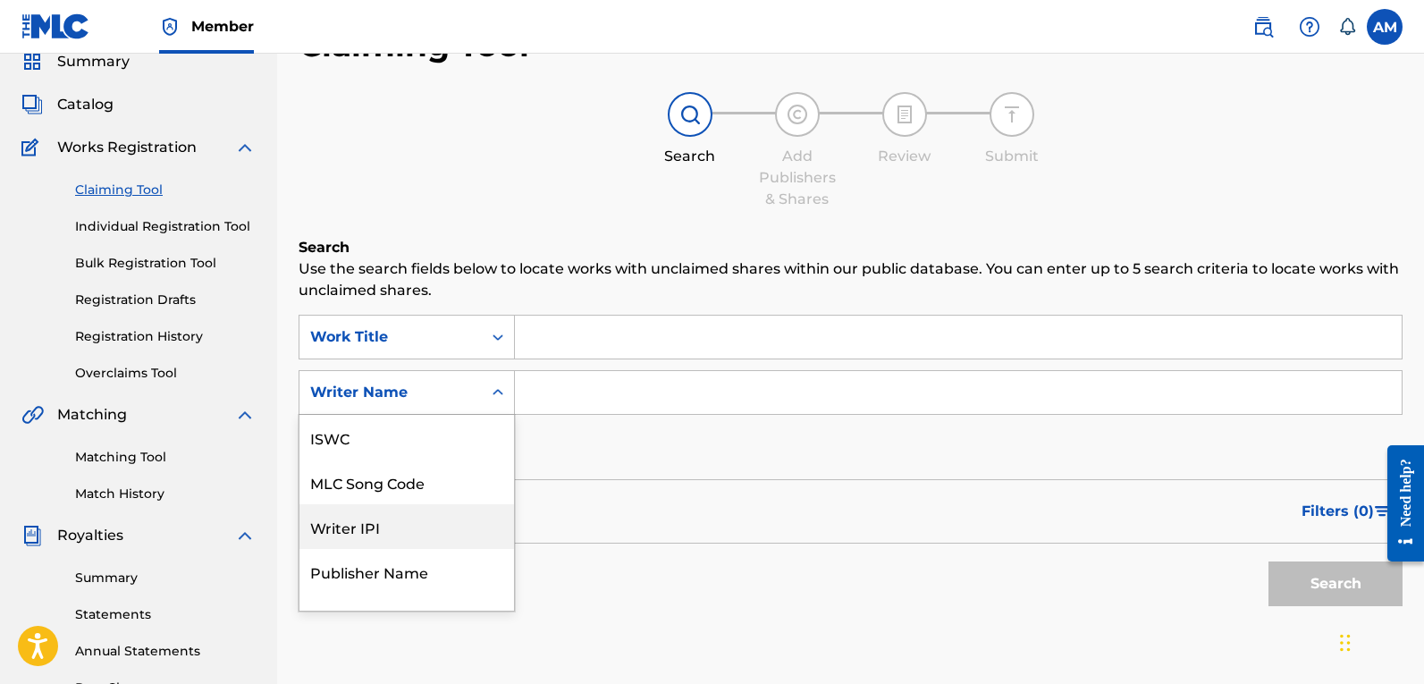
scroll to position [45, 0]
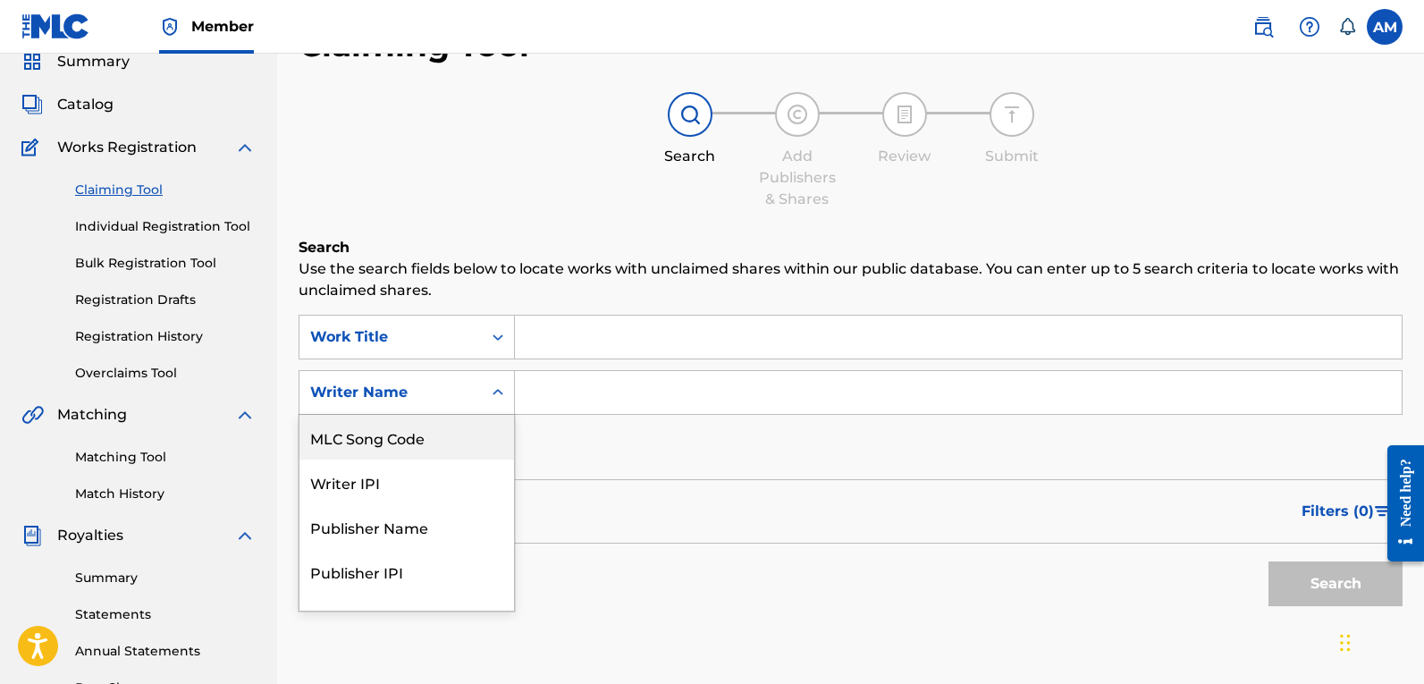
click at [433, 434] on div "MLC Song Code" at bounding box center [406, 437] width 215 height 45
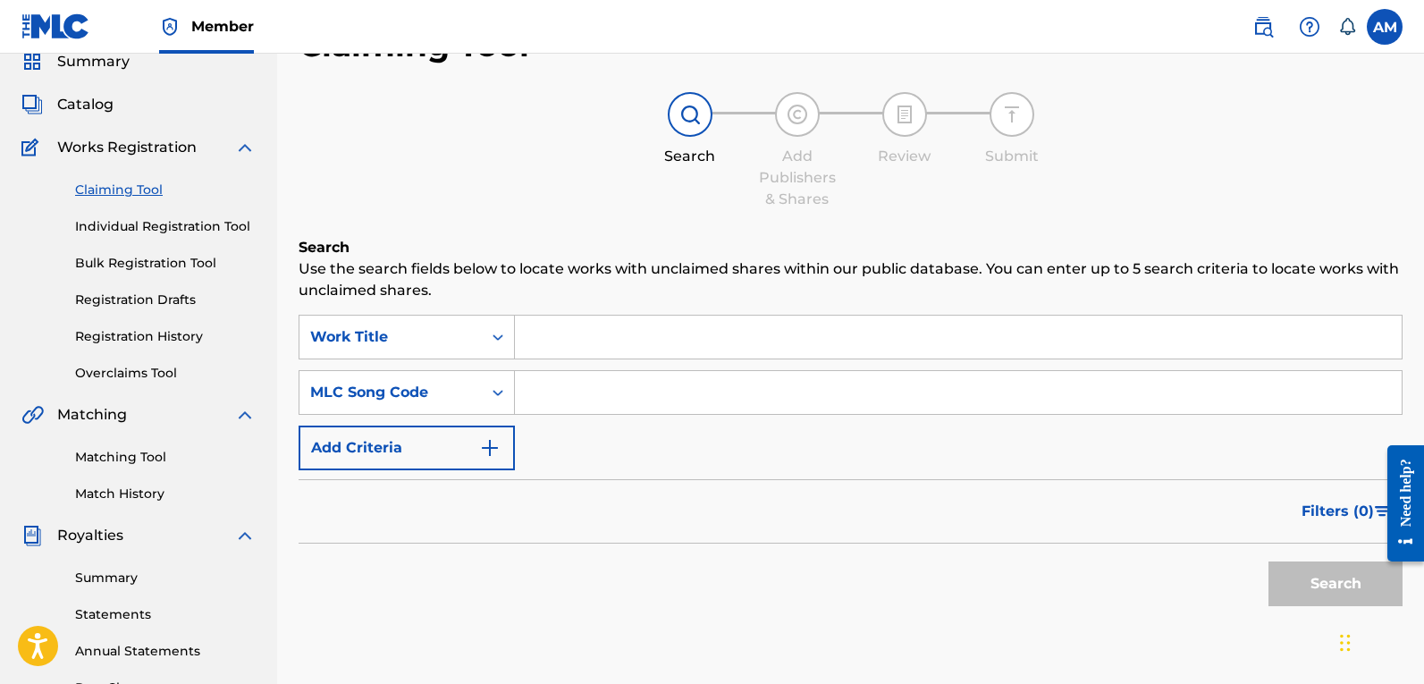
click at [553, 391] on input "Search Form" at bounding box center [958, 392] width 887 height 43
paste input "TVFIYD"
type input "TVFIYD"
click at [1310, 582] on button "Search" at bounding box center [1335, 583] width 134 height 45
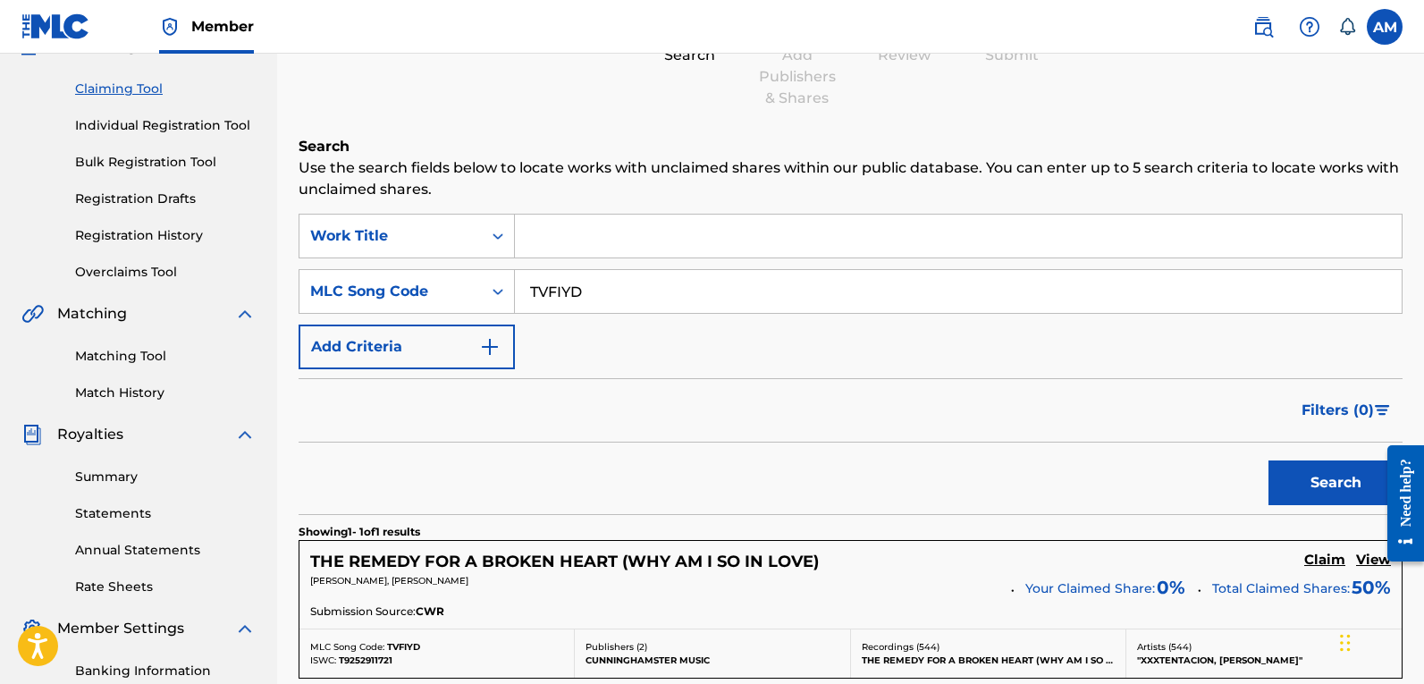
scroll to position [428, 0]
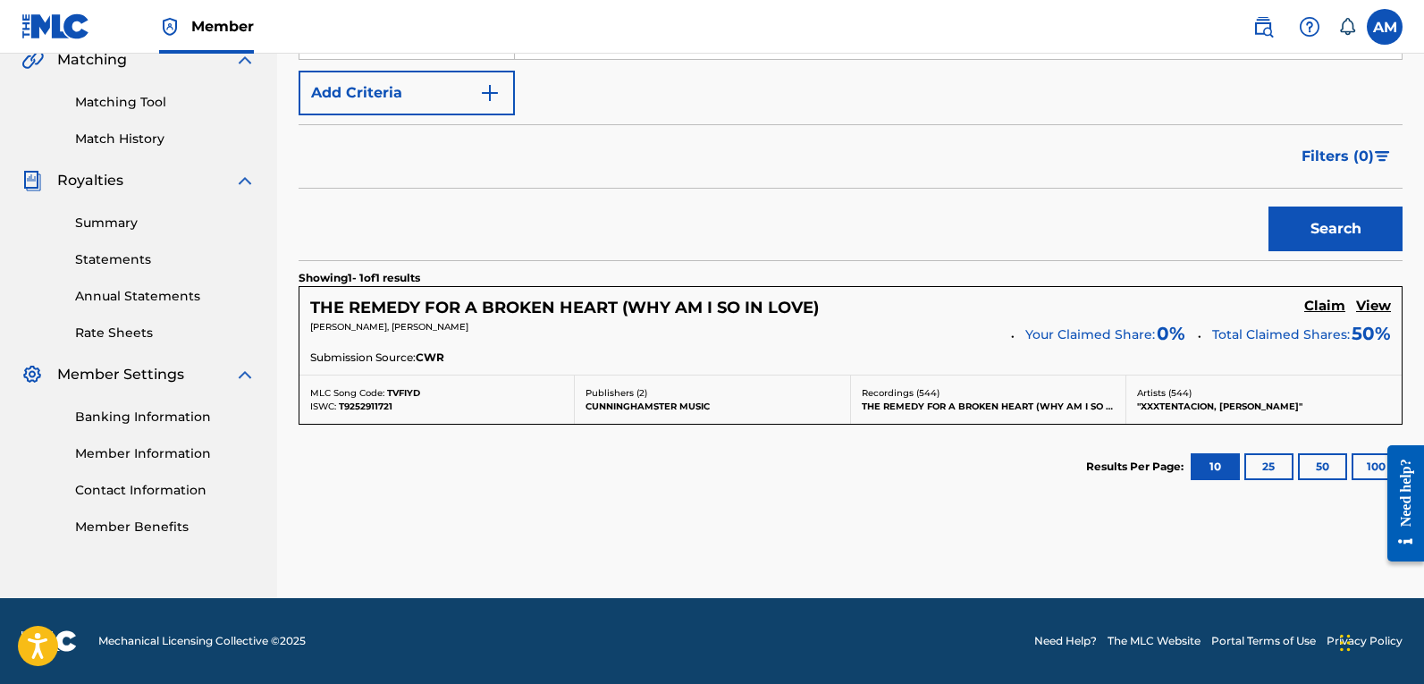
click at [1334, 301] on h5 "Claim" at bounding box center [1324, 306] width 41 height 17
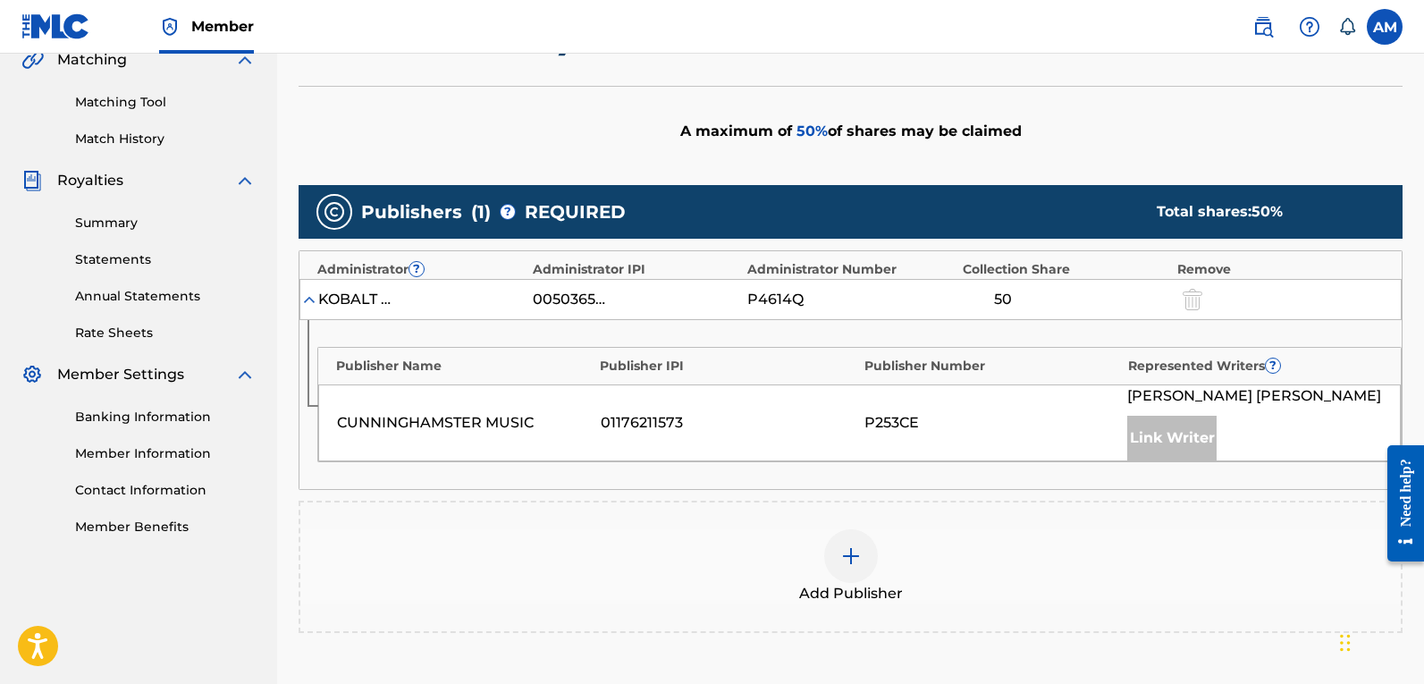
click at [862, 583] on div at bounding box center [851, 556] width 54 height 54
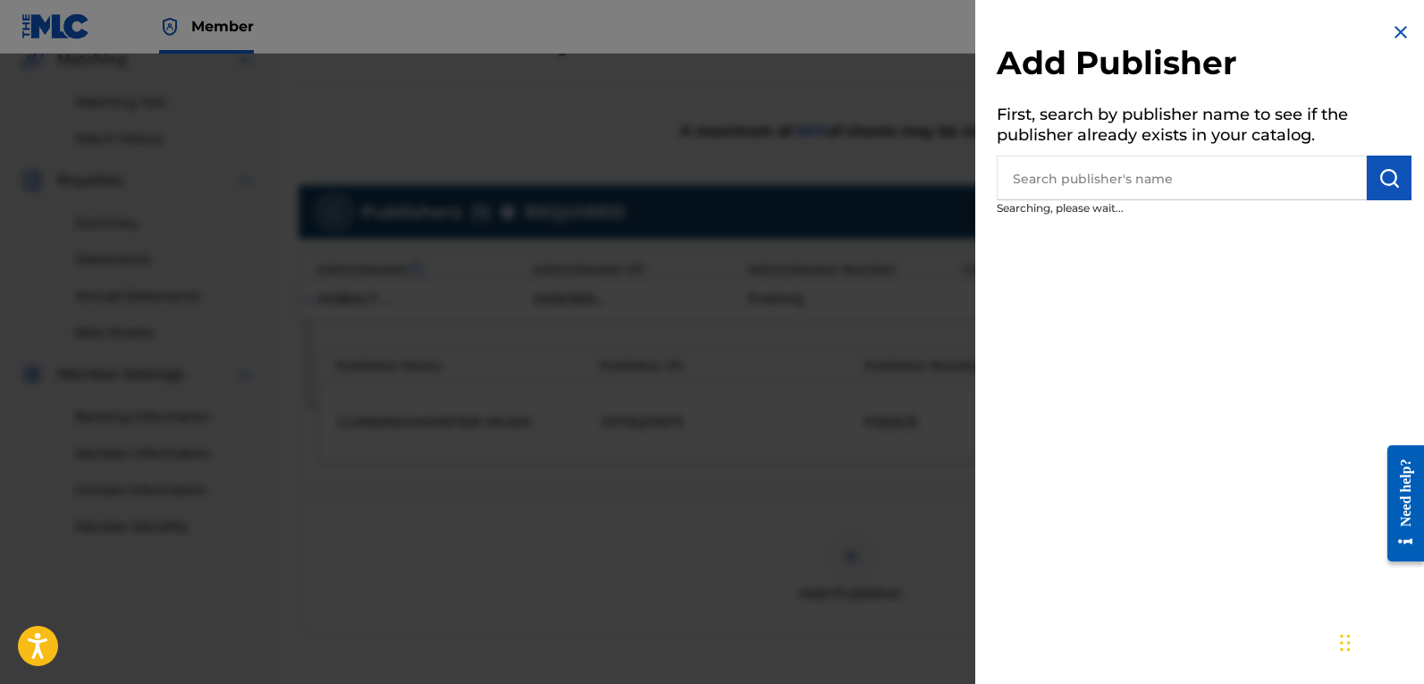
click at [1170, 179] on input "text" at bounding box center [1182, 178] width 370 height 45
paste input "HIFI Asset Acquisition Co LP"
type input "HIFI Asset Acquisition Co LP"
click at [1378, 183] on img "submit" at bounding box center [1388, 177] width 21 height 21
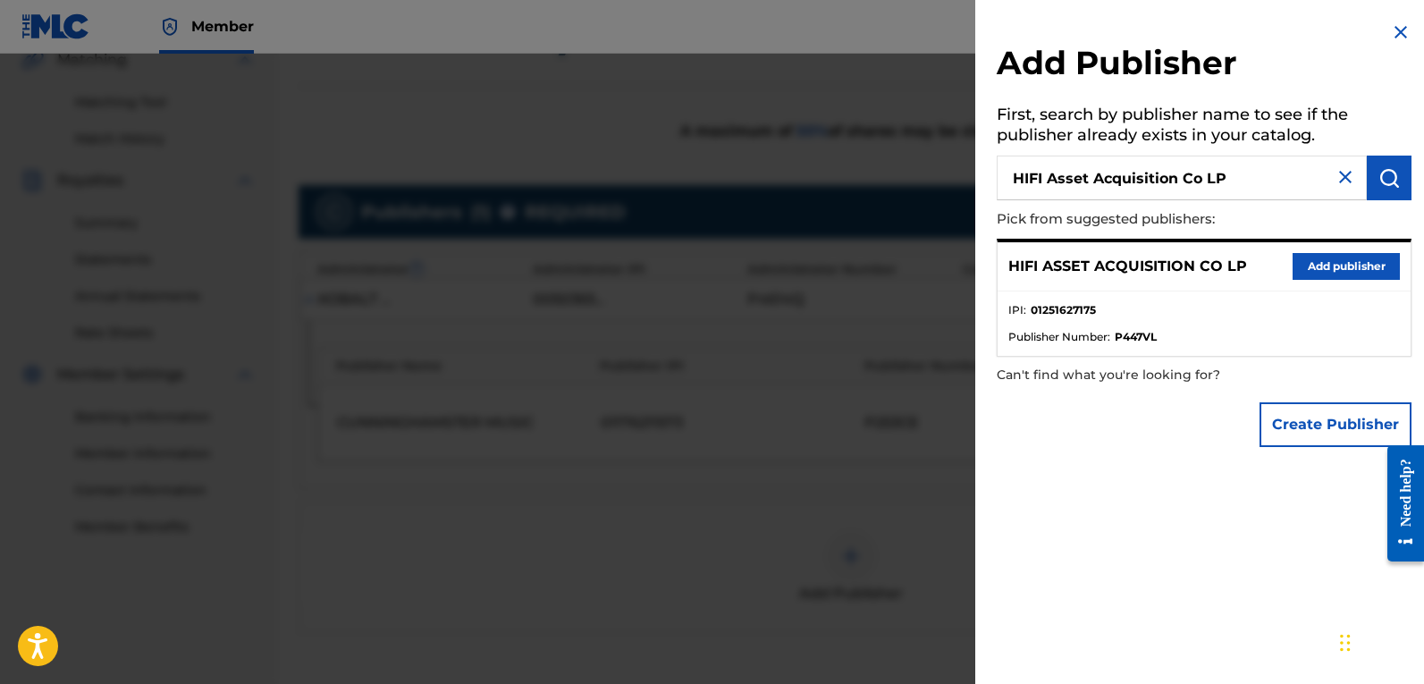
click at [1339, 266] on button "Add publisher" at bounding box center [1346, 266] width 107 height 27
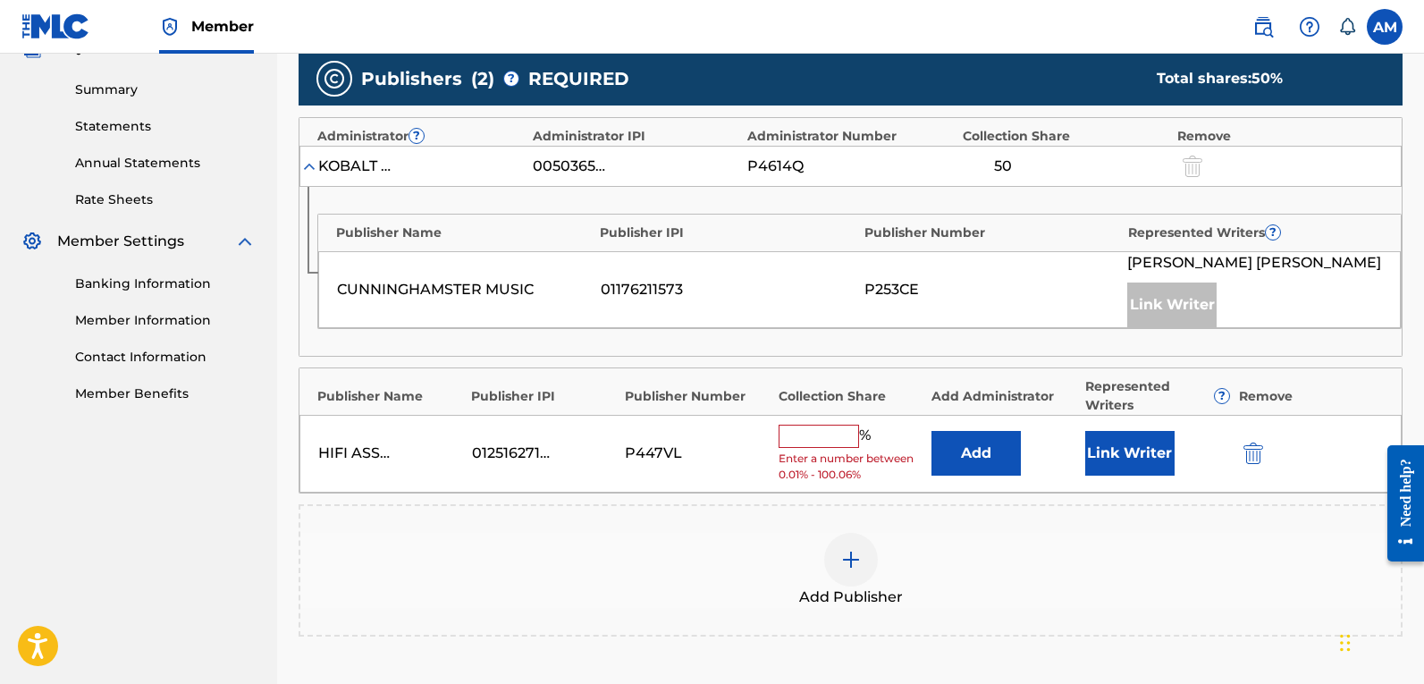
scroll to position [786, 0]
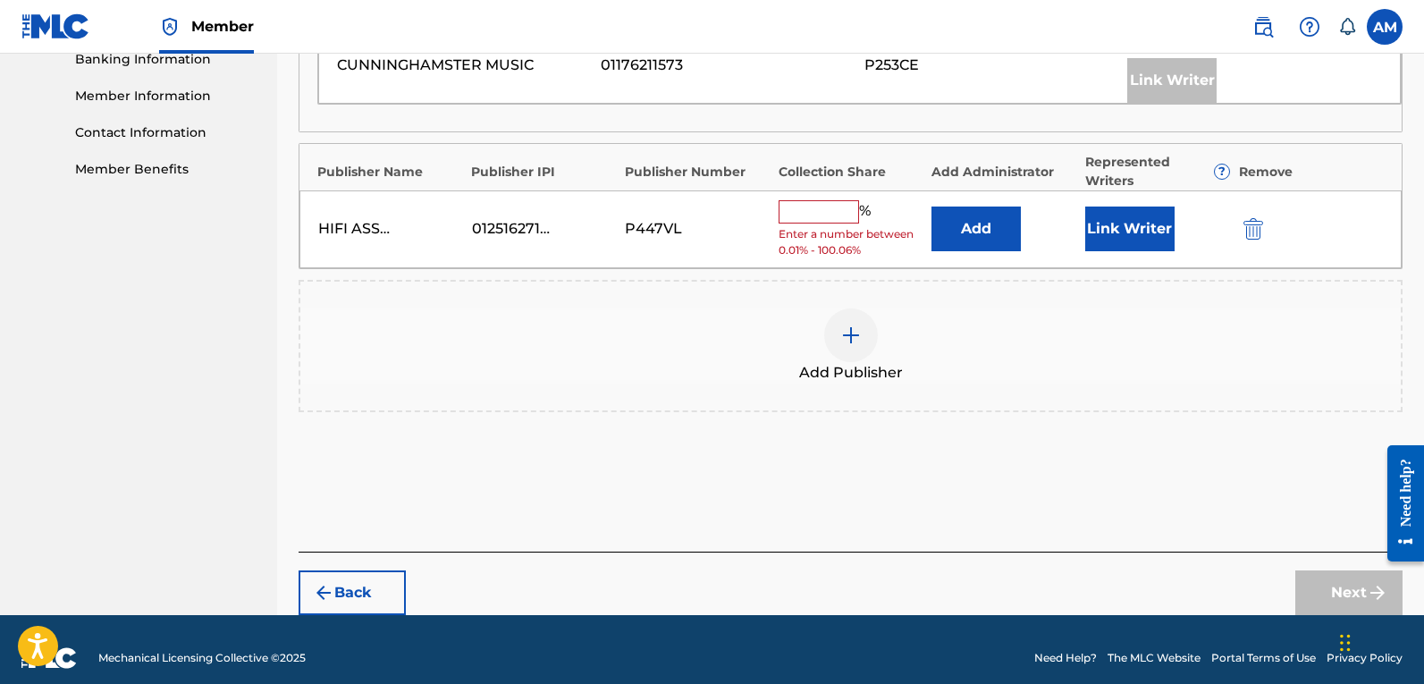
click at [850, 346] on img at bounding box center [850, 334] width 21 height 21
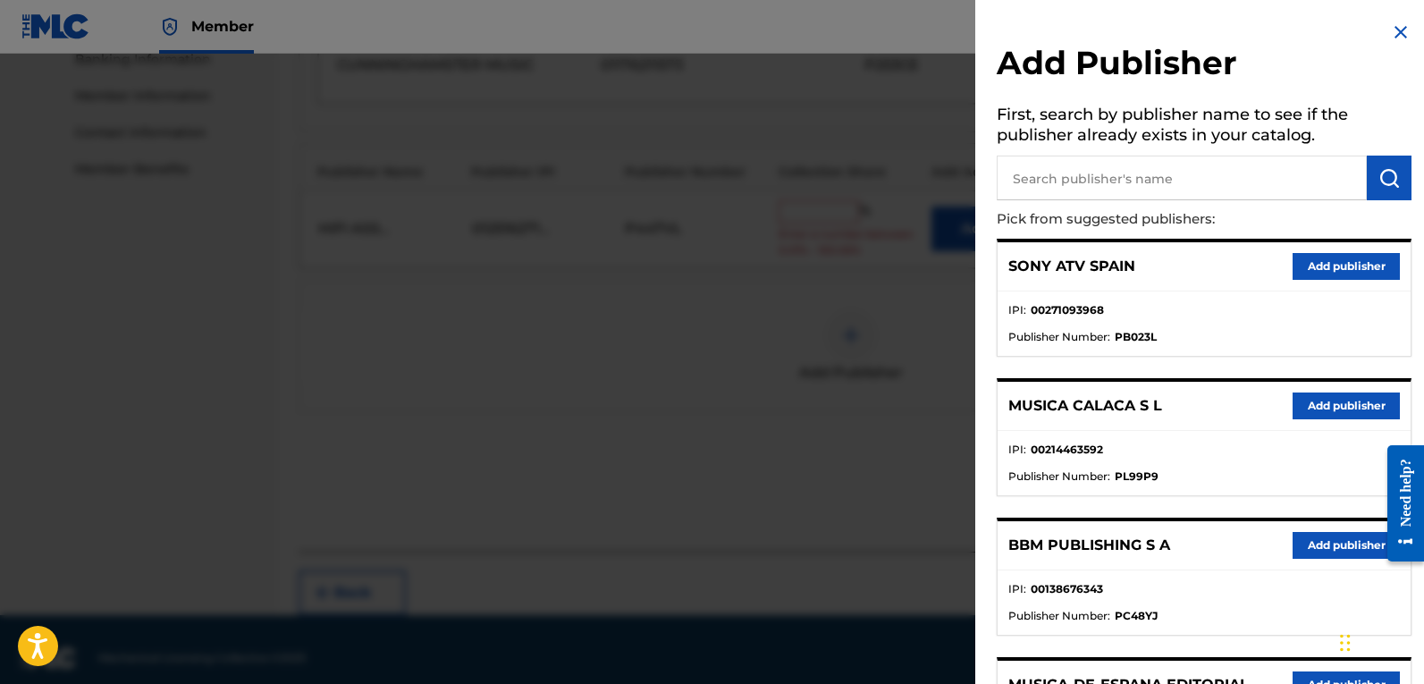
click at [1231, 181] on input "text" at bounding box center [1182, 178] width 370 height 45
paste input "Bad Vibes Forever Publishing"
click at [1386, 173] on img "submit" at bounding box center [1388, 177] width 21 height 21
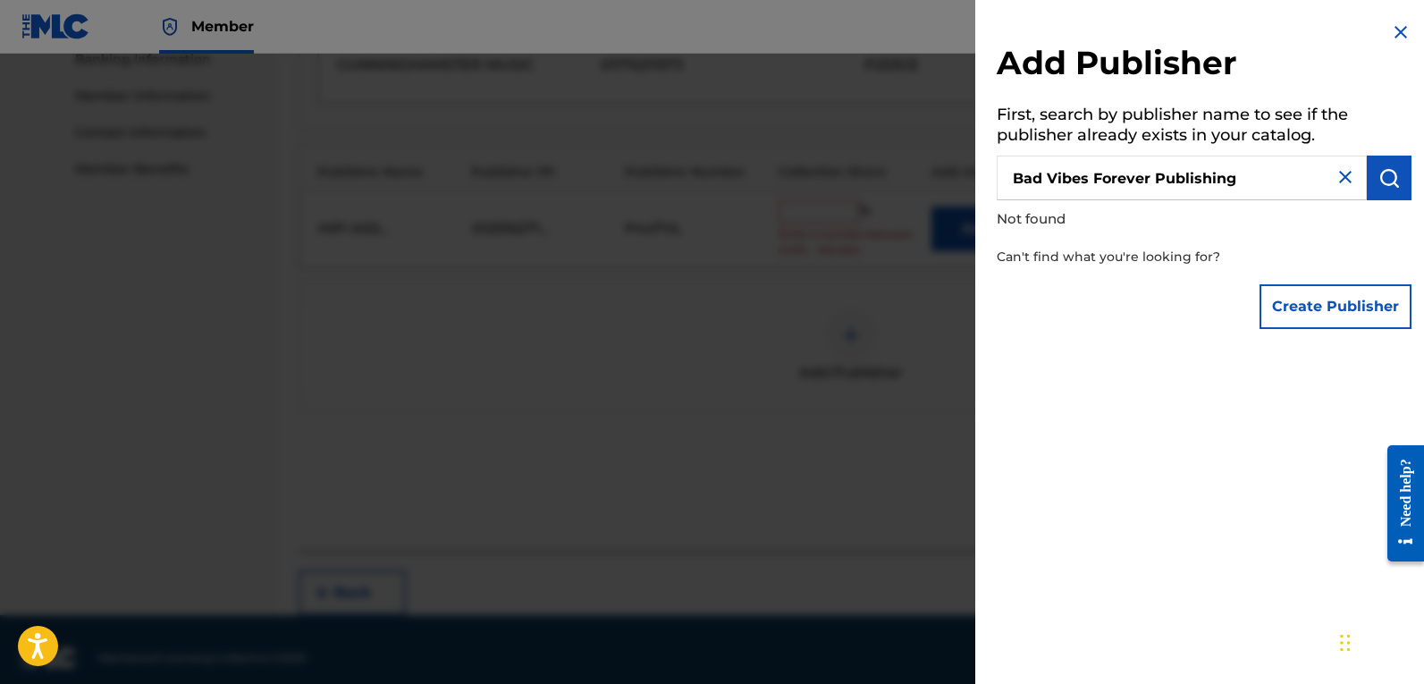
click at [1269, 181] on input "Bad Vibes Forever Publishing" at bounding box center [1182, 178] width 370 height 45
click at [1369, 181] on button "submit" at bounding box center [1389, 178] width 45 height 45
click at [1015, 177] on input "Bad Vibes Forever Publishing" at bounding box center [1182, 178] width 370 height 45
drag, startPoint x: 1268, startPoint y: 181, endPoint x: 1150, endPoint y: 182, distance: 118.0
click at [1150, 182] on input "Bad Vibes Forever Publishing" at bounding box center [1182, 178] width 370 height 45
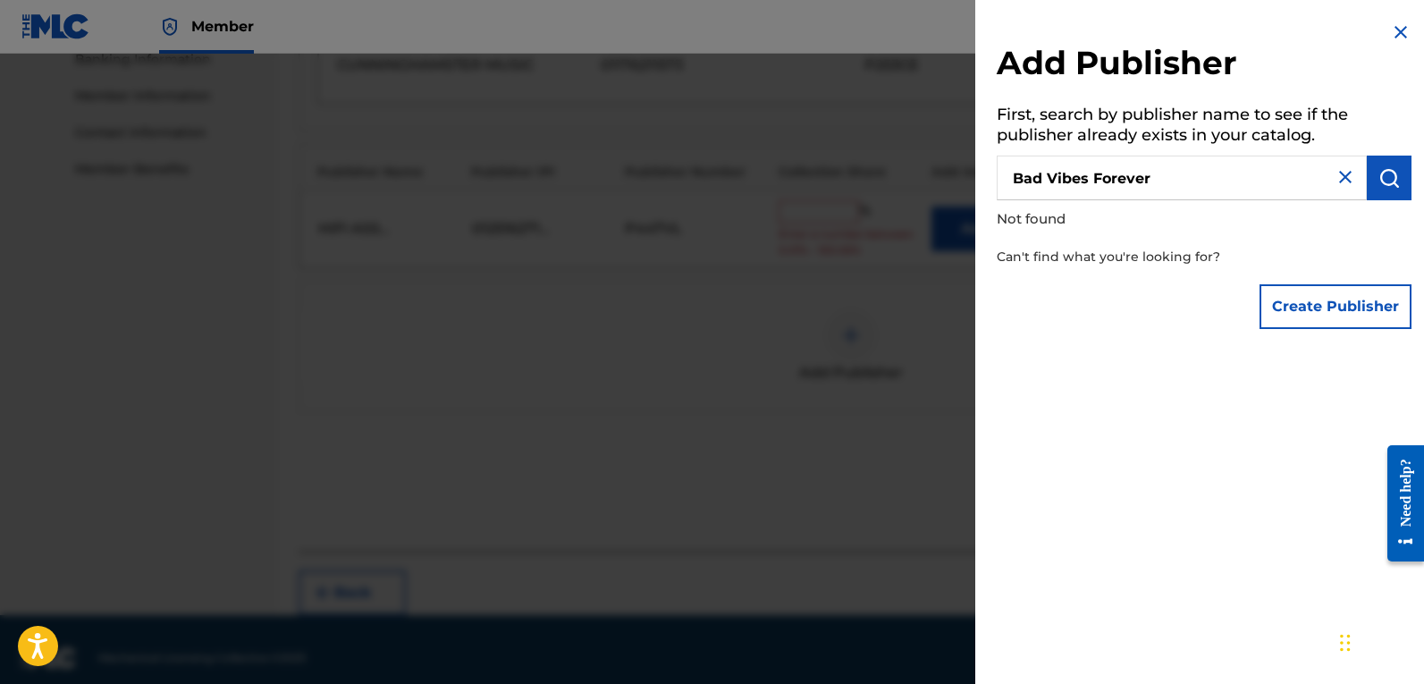
type input "Bad Vibes Forever"
click at [1381, 179] on img "submit" at bounding box center [1388, 177] width 21 height 21
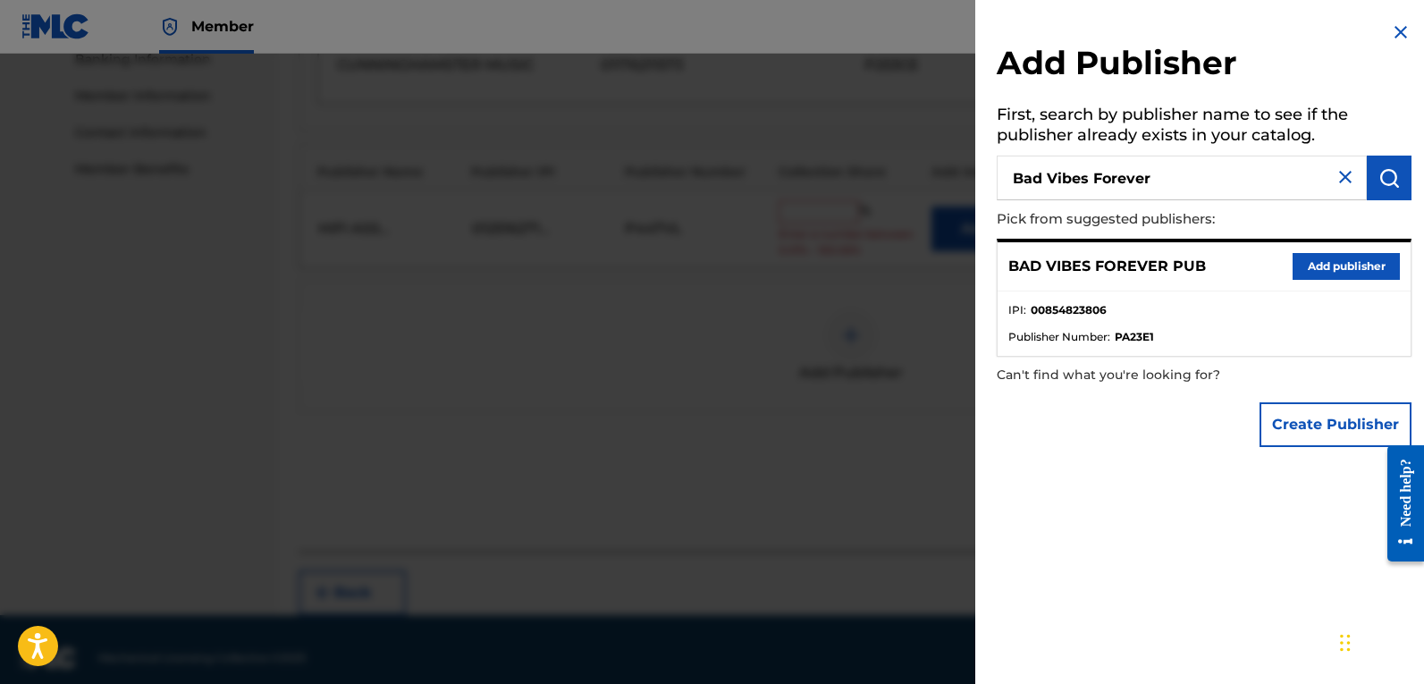
click at [1338, 268] on button "Add publisher" at bounding box center [1346, 266] width 107 height 27
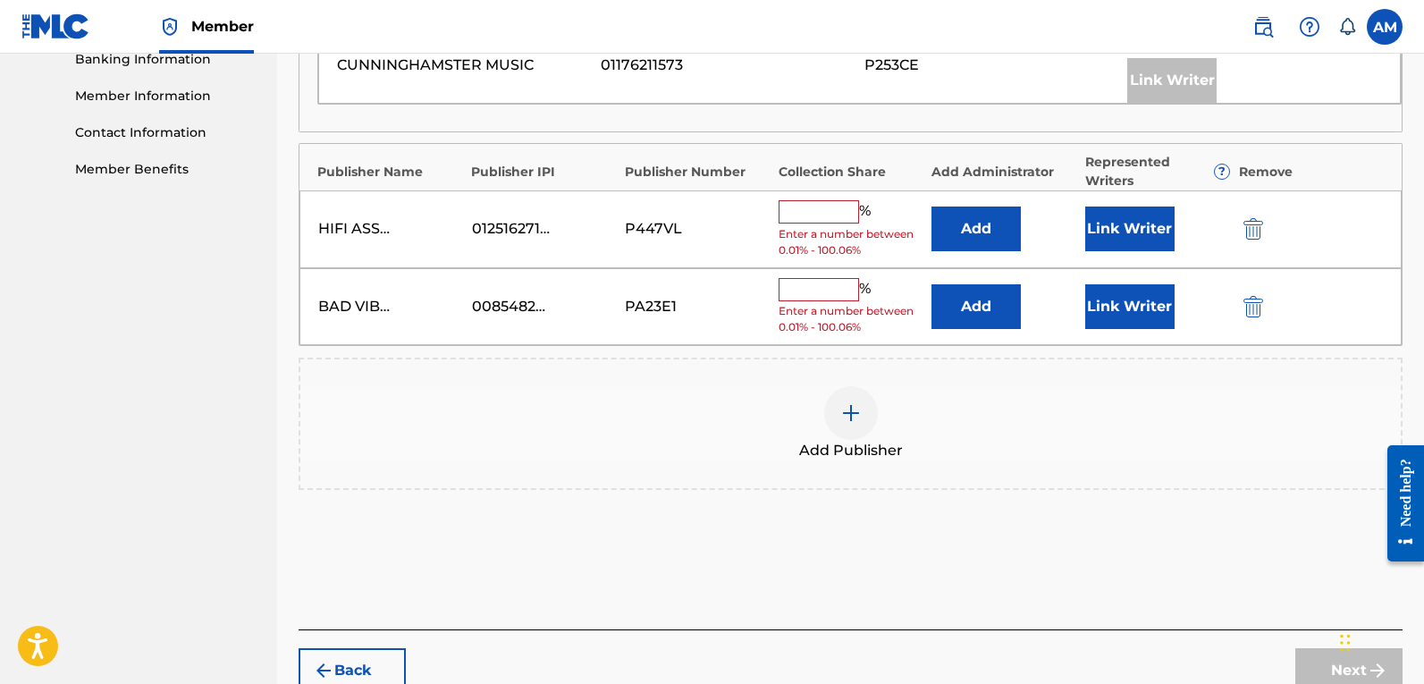
click at [989, 248] on button "Add" at bounding box center [975, 228] width 89 height 45
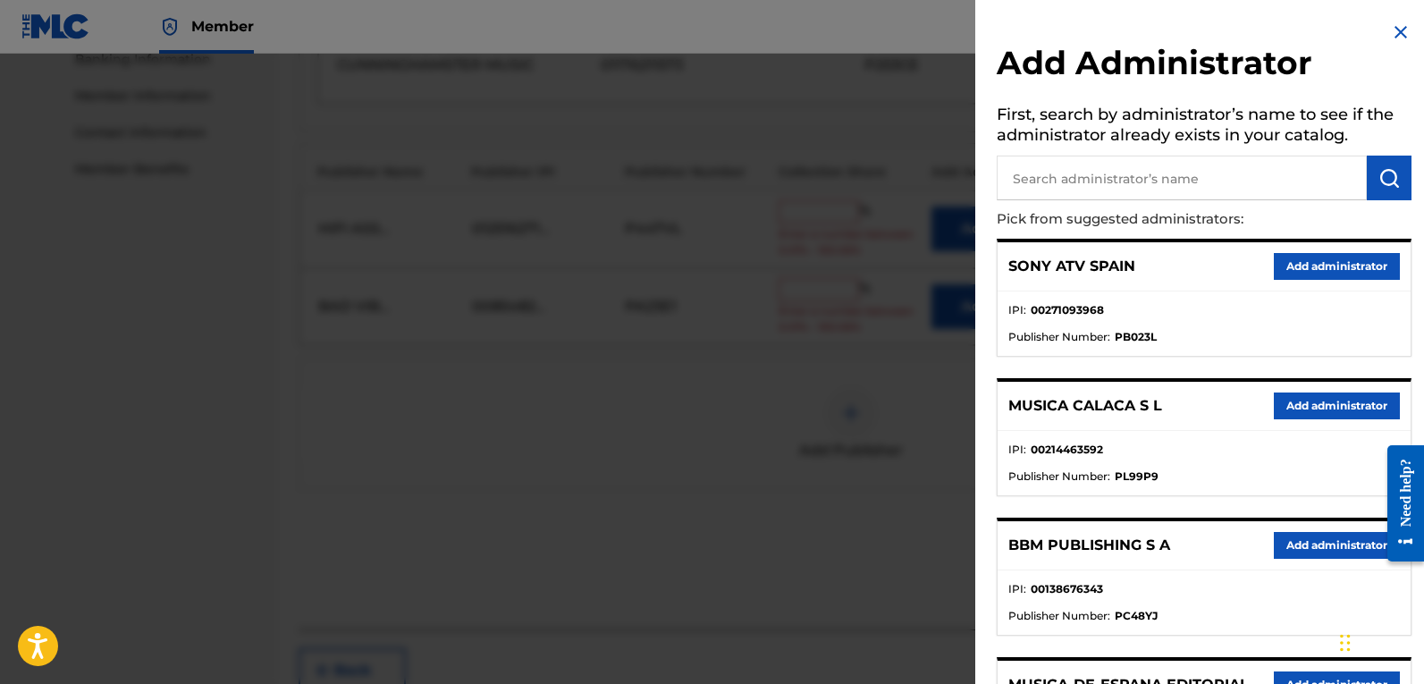
click at [1113, 178] on input "text" at bounding box center [1182, 178] width 370 height 45
paste input "Universal Music Corp."
type input "Universal Music Corp"
click at [1383, 184] on img "submit" at bounding box center [1388, 177] width 21 height 21
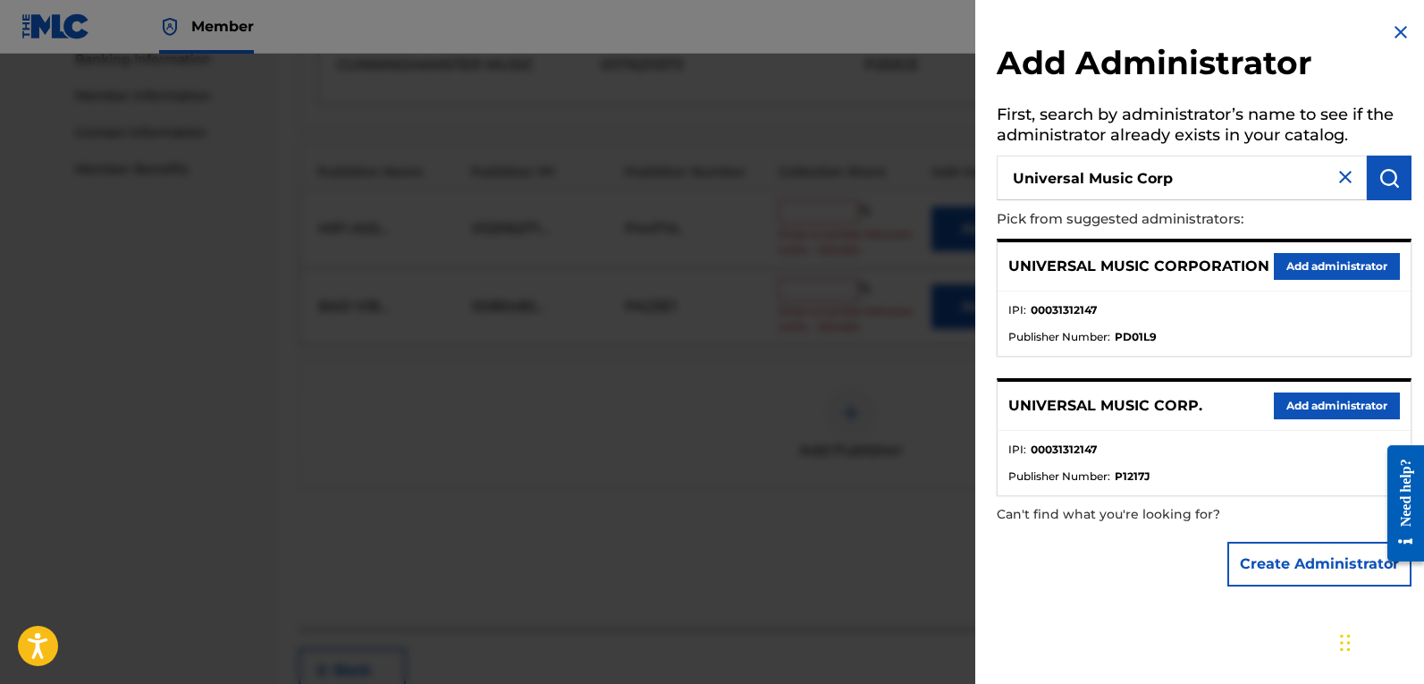
click at [1325, 409] on button "Add administrator" at bounding box center [1337, 405] width 126 height 27
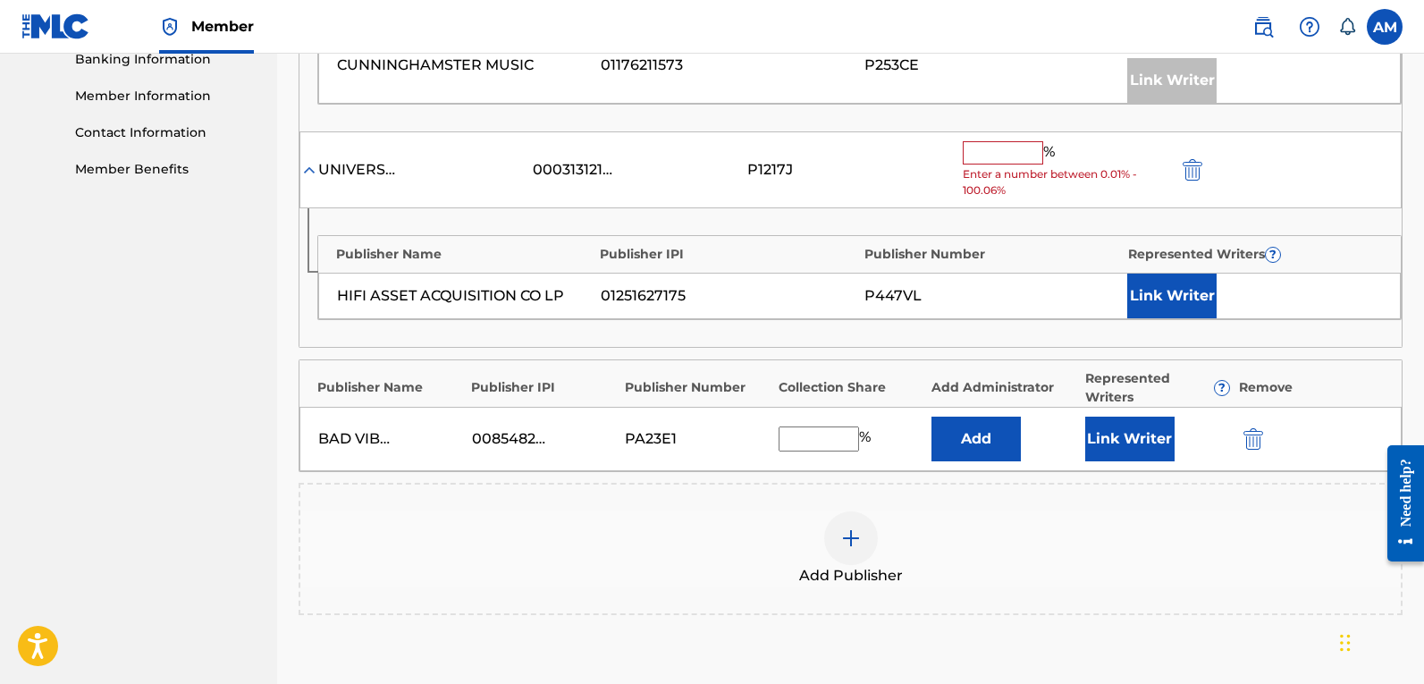
click at [940, 461] on button "Add" at bounding box center [975, 439] width 89 height 45
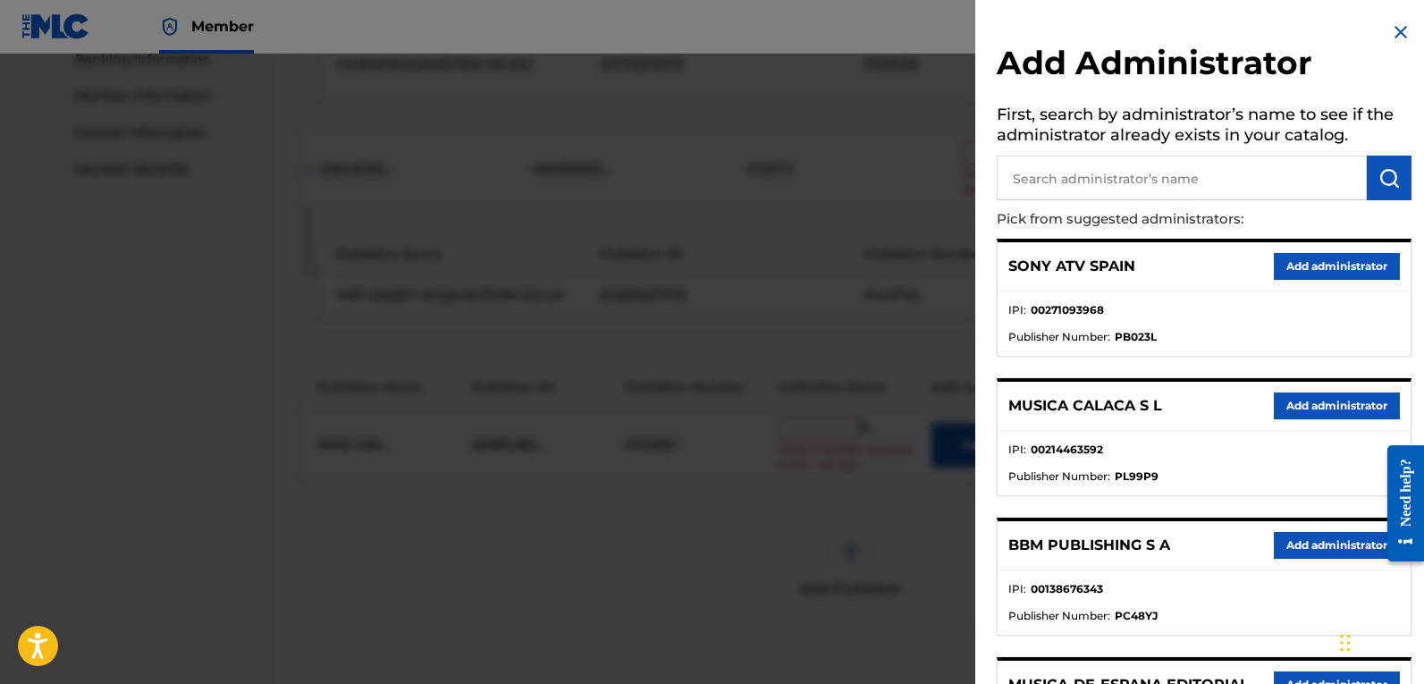
click at [1223, 185] on input "text" at bounding box center [1182, 178] width 370 height 45
paste input "Universal Music Corp."
type input "Universal Music Corp"
click at [1382, 172] on img "submit" at bounding box center [1388, 177] width 21 height 21
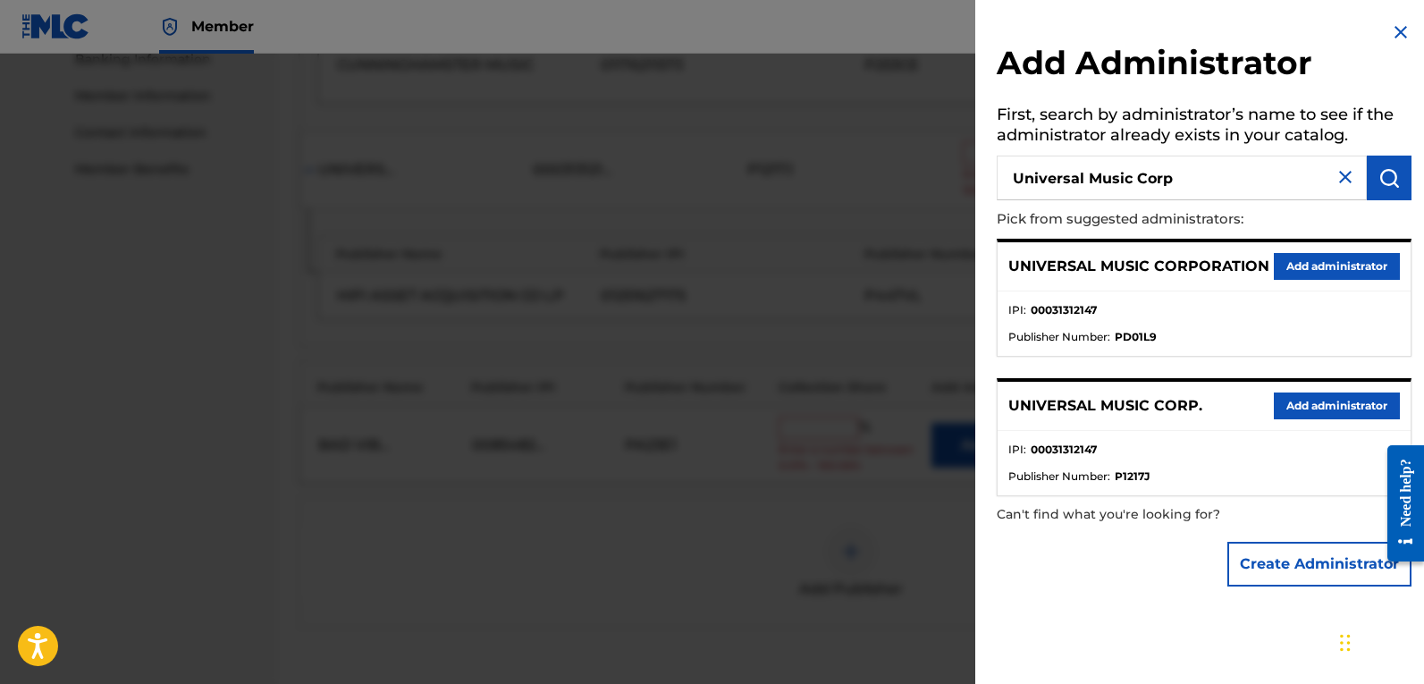
click at [1342, 410] on button "Add administrator" at bounding box center [1337, 405] width 126 height 27
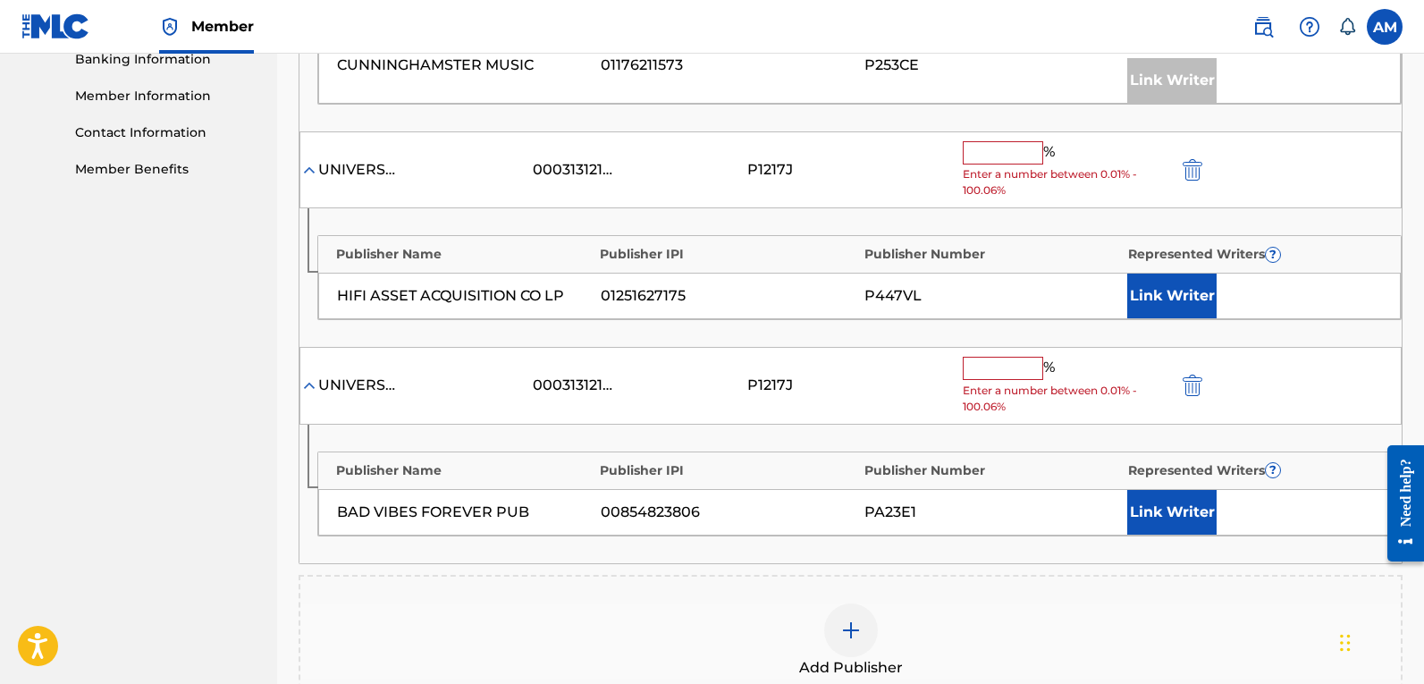
click at [1001, 380] on input "text" at bounding box center [1003, 368] width 80 height 23
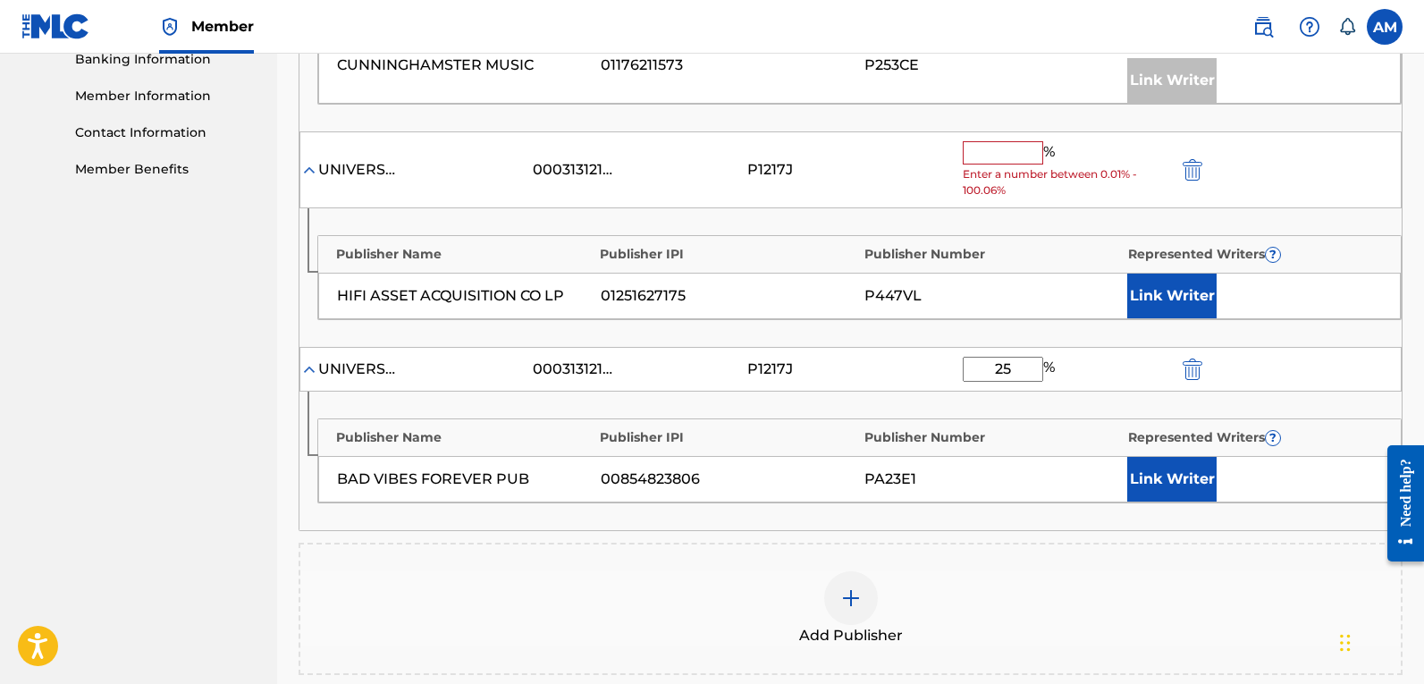
type input "25"
click at [998, 164] on input "text" at bounding box center [1003, 152] width 80 height 23
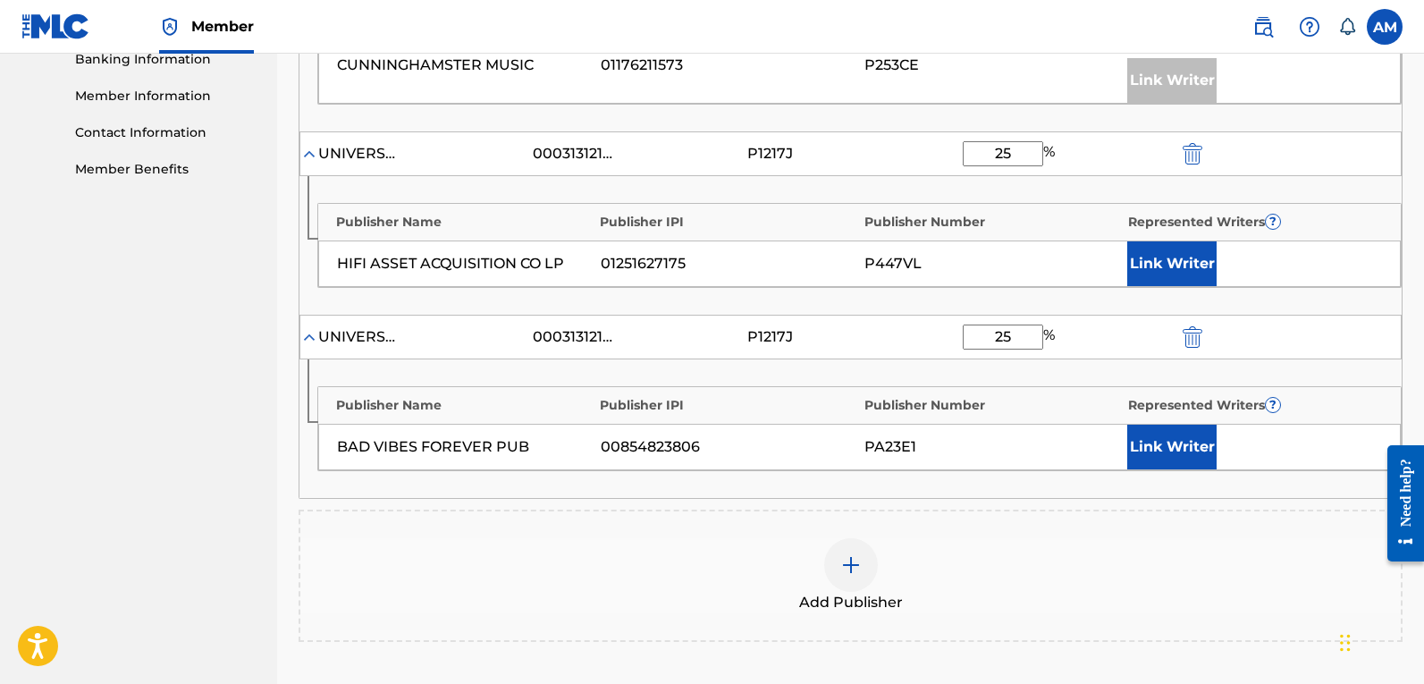
type input "25"
click at [1181, 282] on button "Link Writer" at bounding box center [1171, 263] width 89 height 45
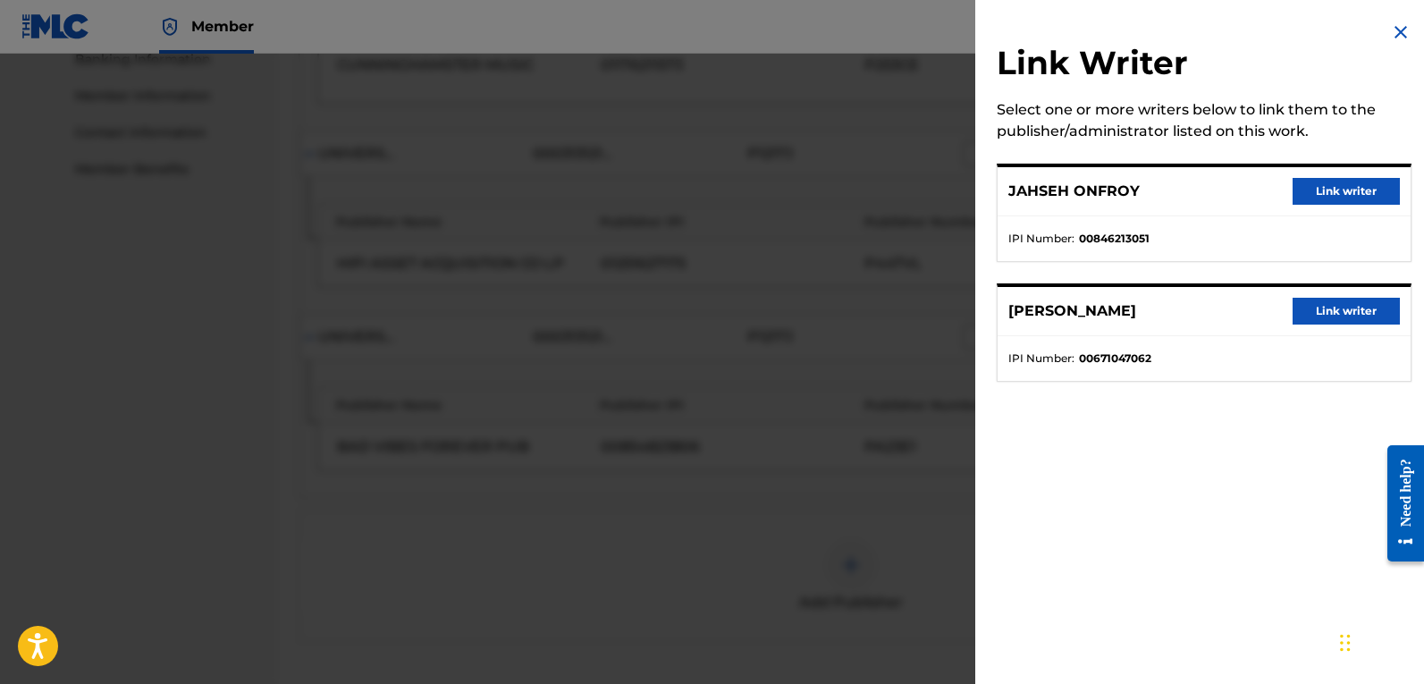
click at [1366, 190] on button "Link writer" at bounding box center [1346, 191] width 107 height 27
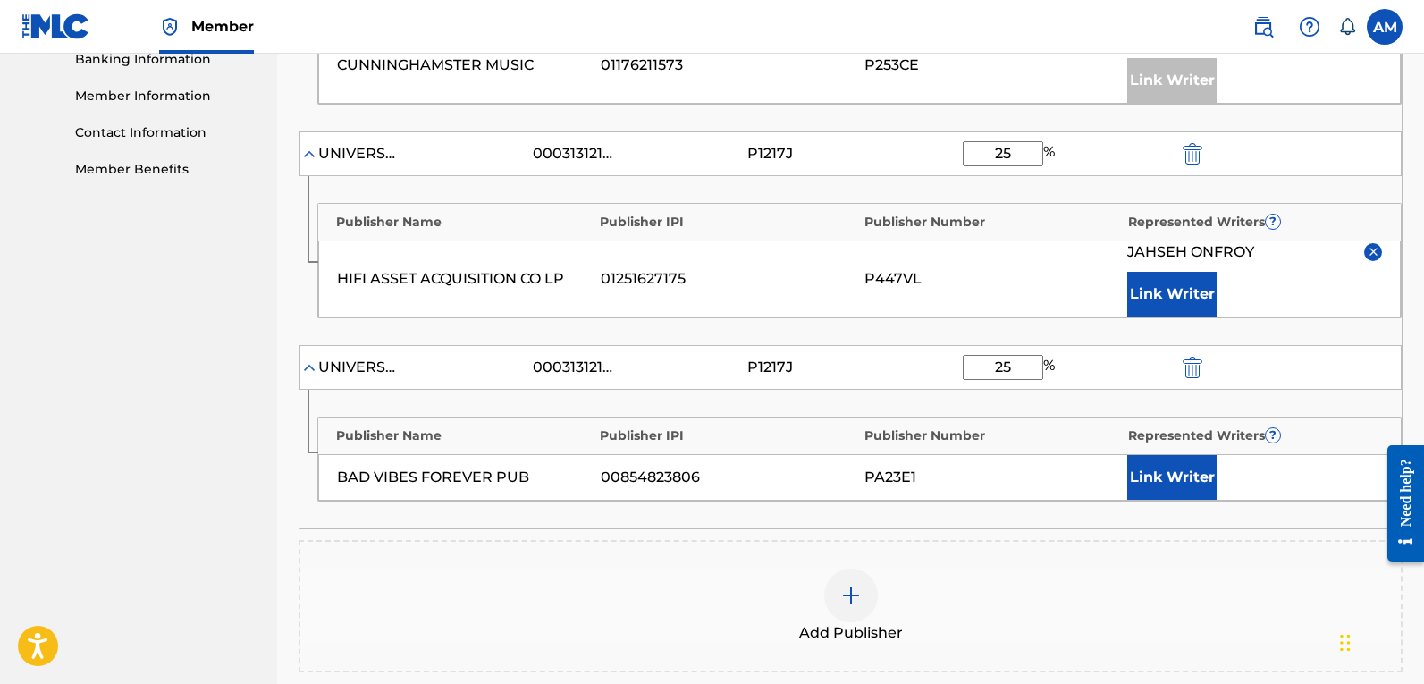
click at [1172, 500] on button "Link Writer" at bounding box center [1171, 477] width 89 height 45
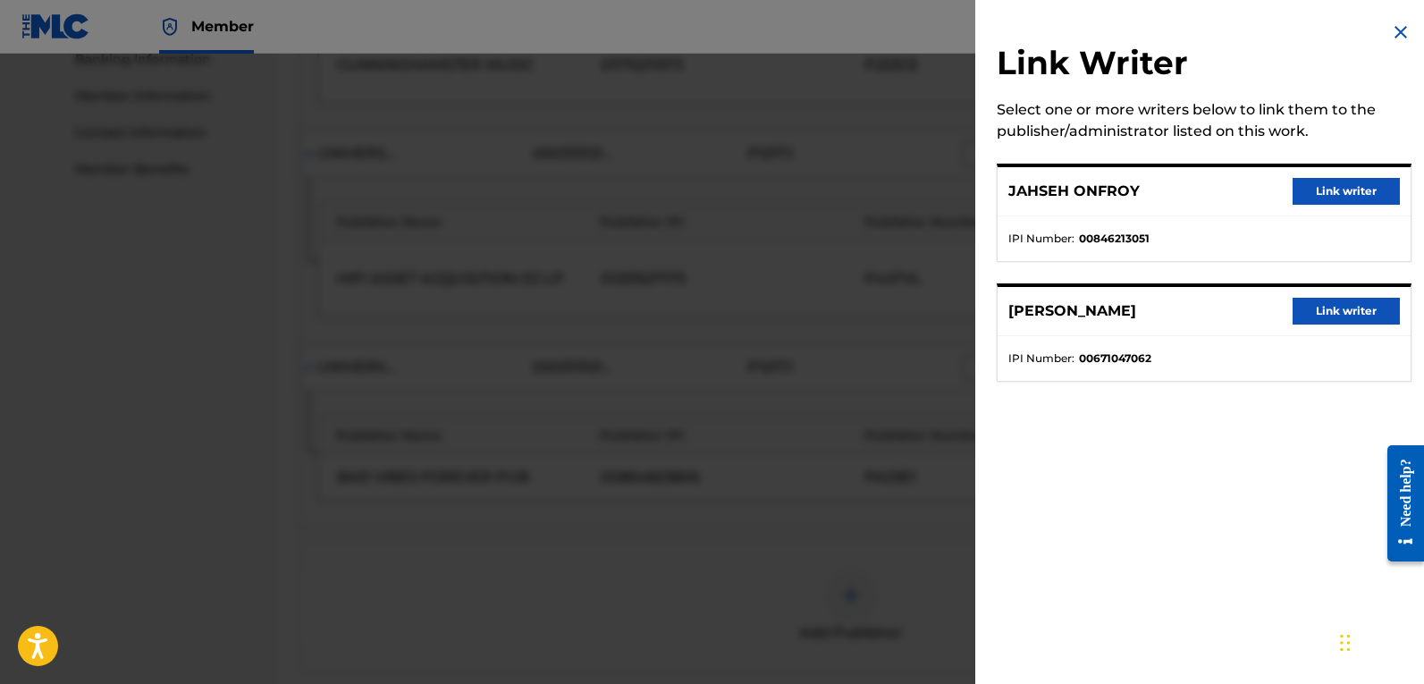
click at [1348, 186] on button "Link writer" at bounding box center [1346, 191] width 107 height 27
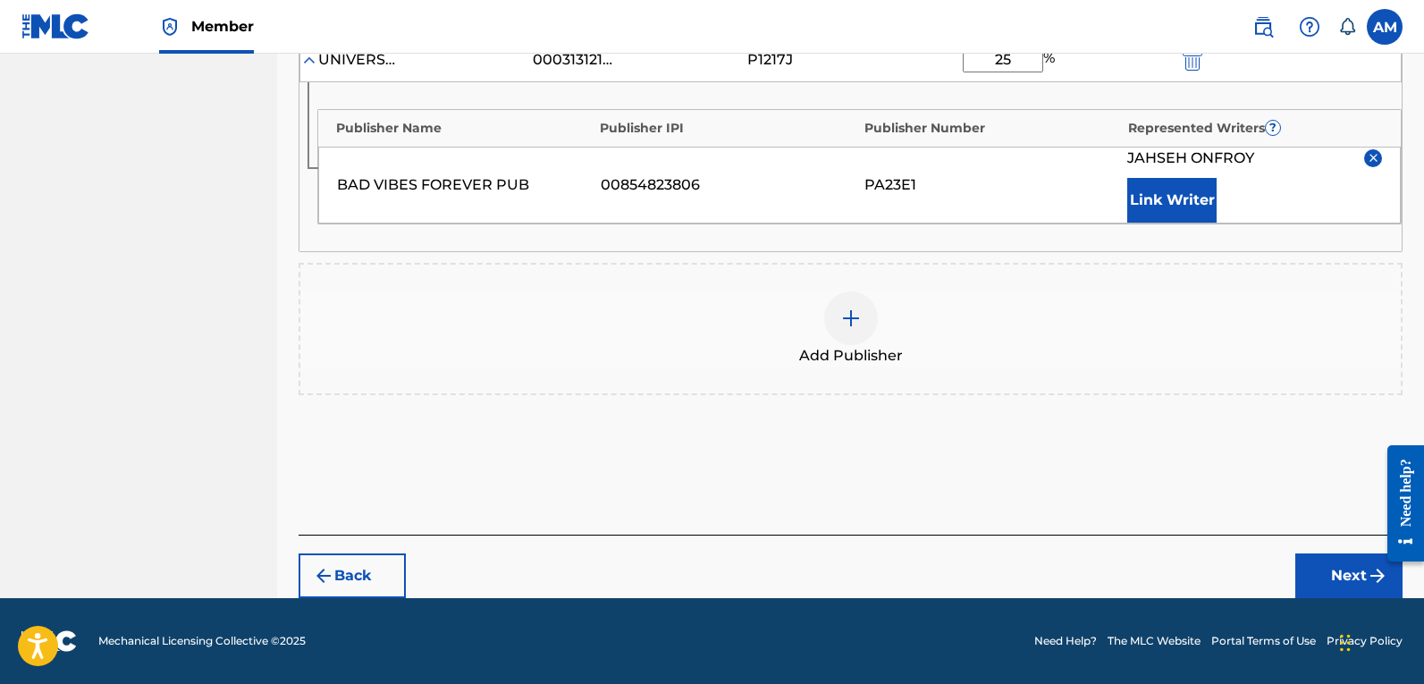
click at [1329, 593] on button "Next" at bounding box center [1348, 575] width 107 height 45
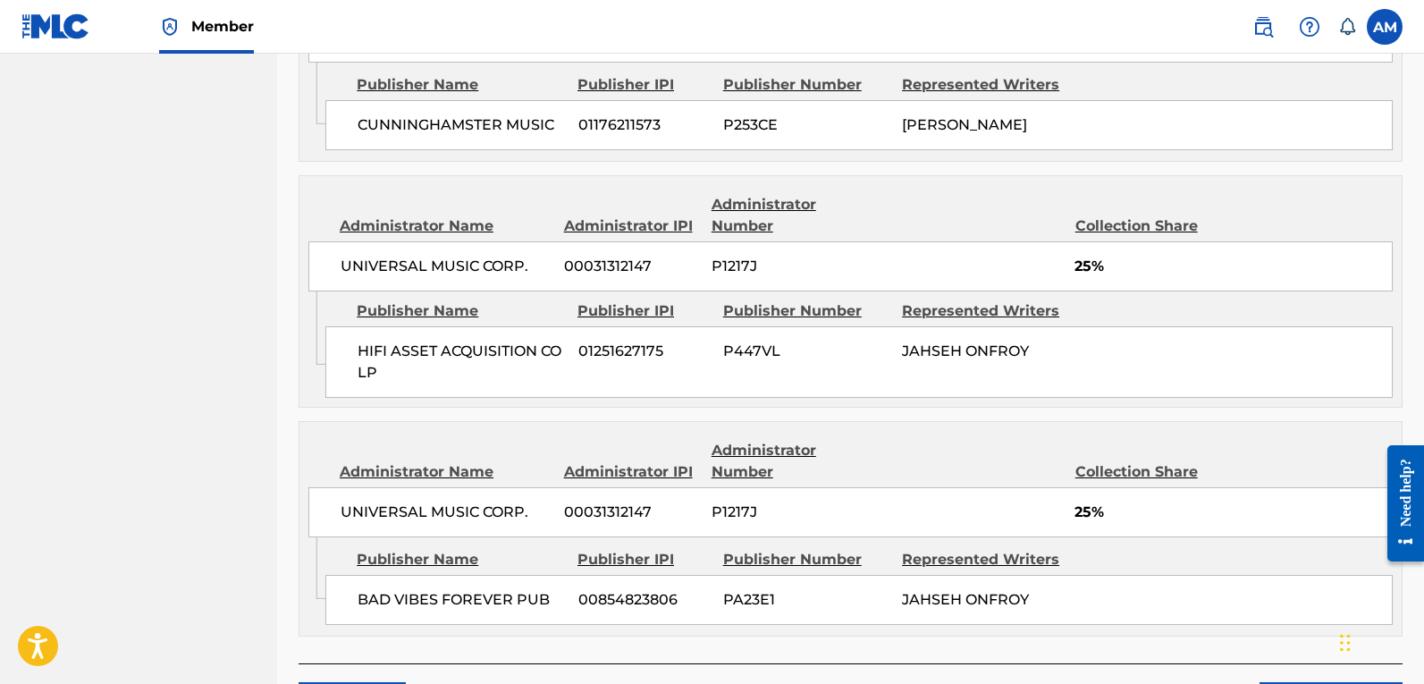
scroll to position [1058, 0]
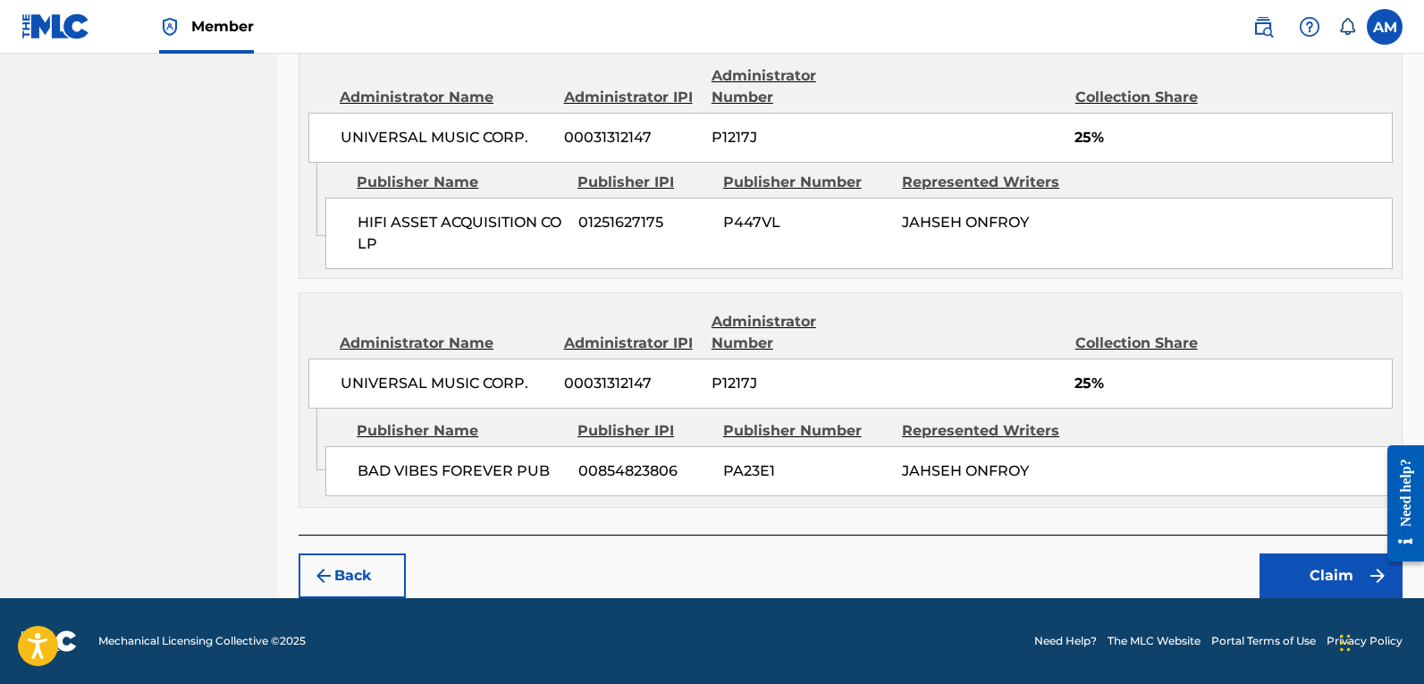
click at [1353, 574] on button "Claim" at bounding box center [1331, 575] width 143 height 45
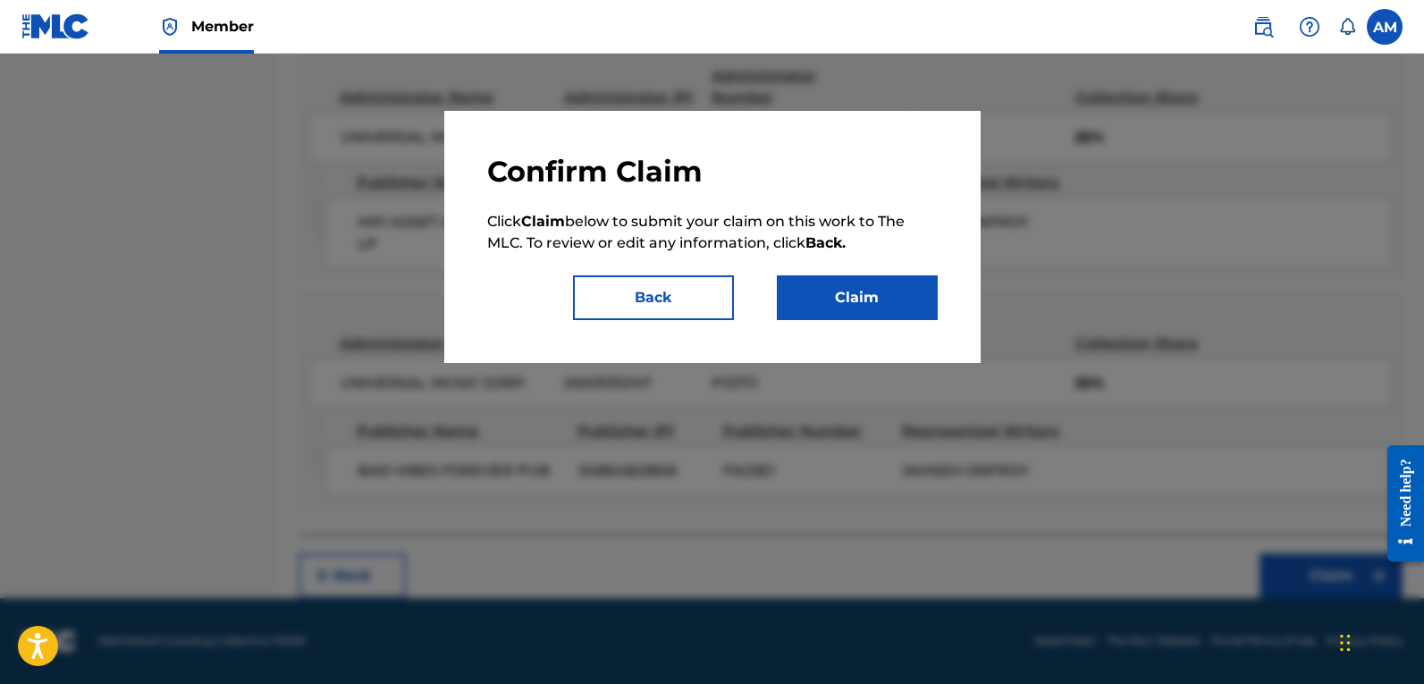
click at [842, 275] on button "Claim" at bounding box center [857, 297] width 161 height 45
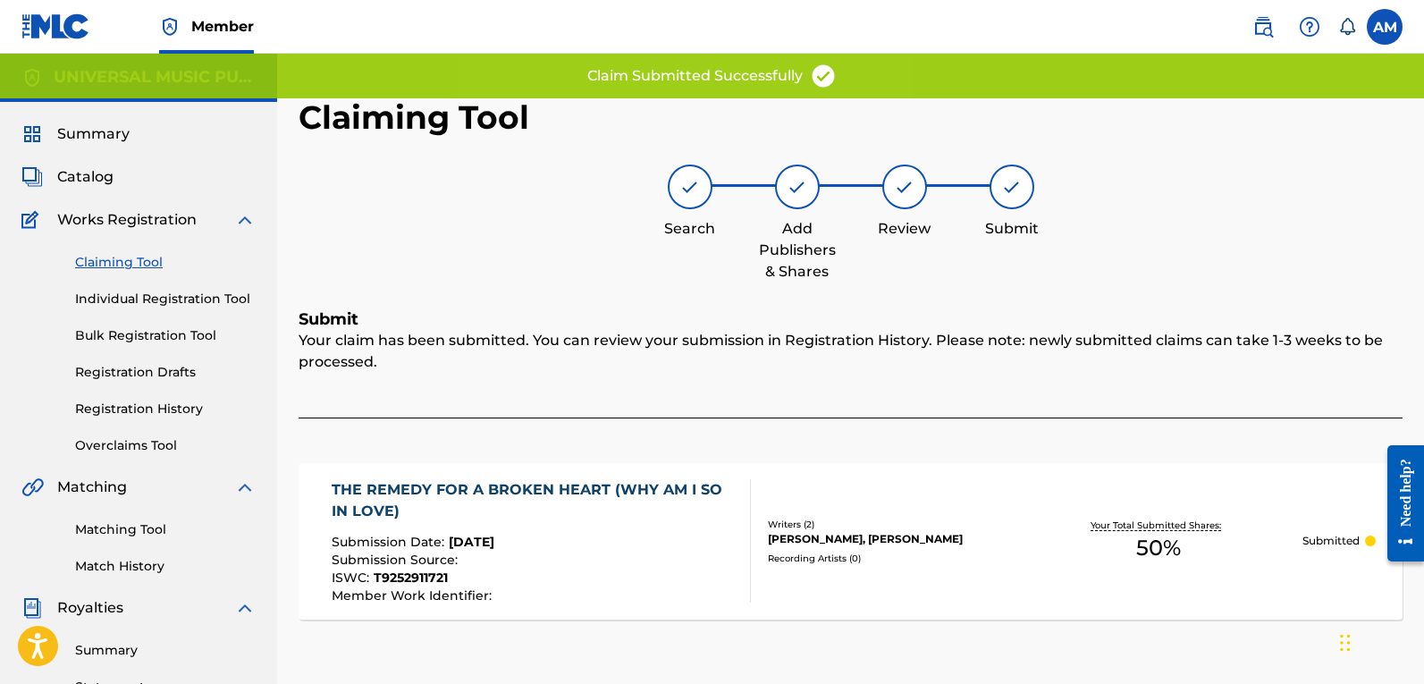
scroll to position [0, 0]
